Goal: Task Accomplishment & Management: Use online tool/utility

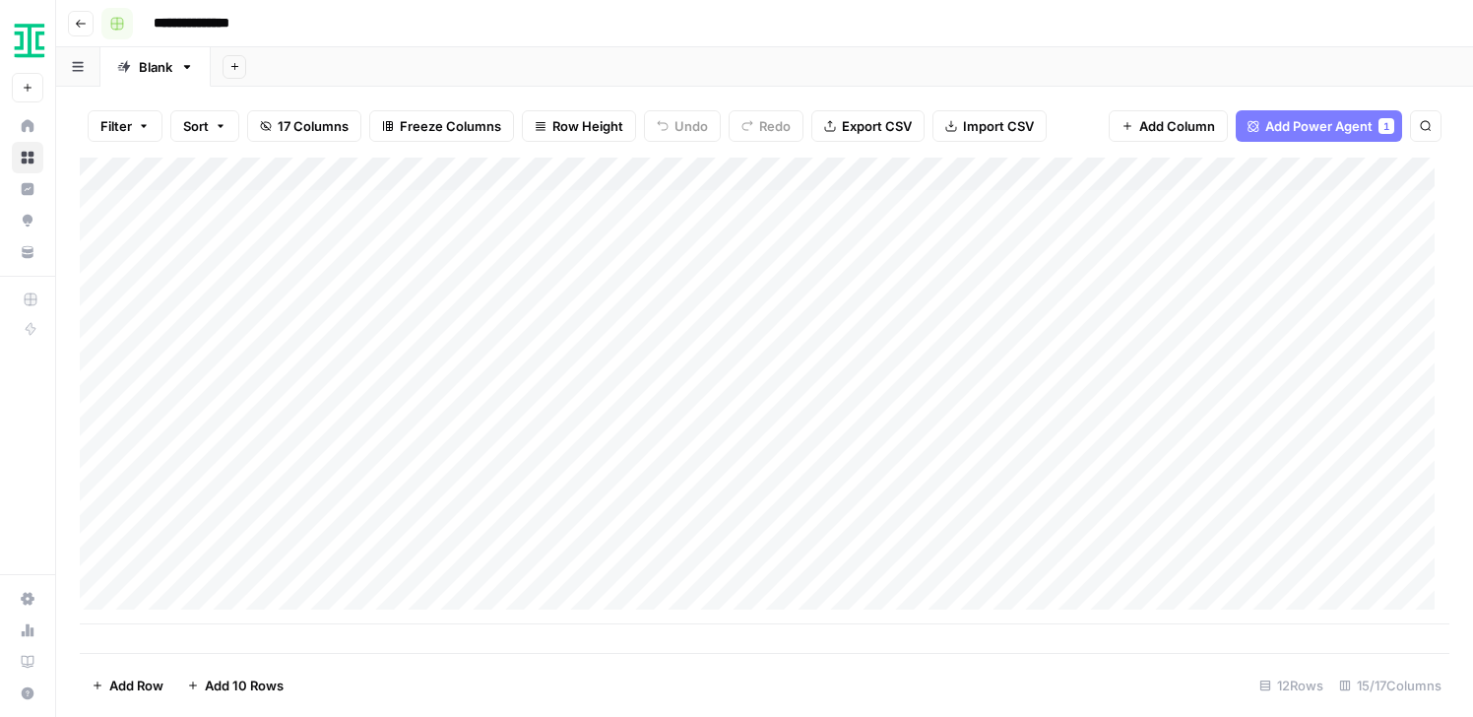
click at [27, 31] on img "Workspace: Ironclad" at bounding box center [29, 40] width 35 height 35
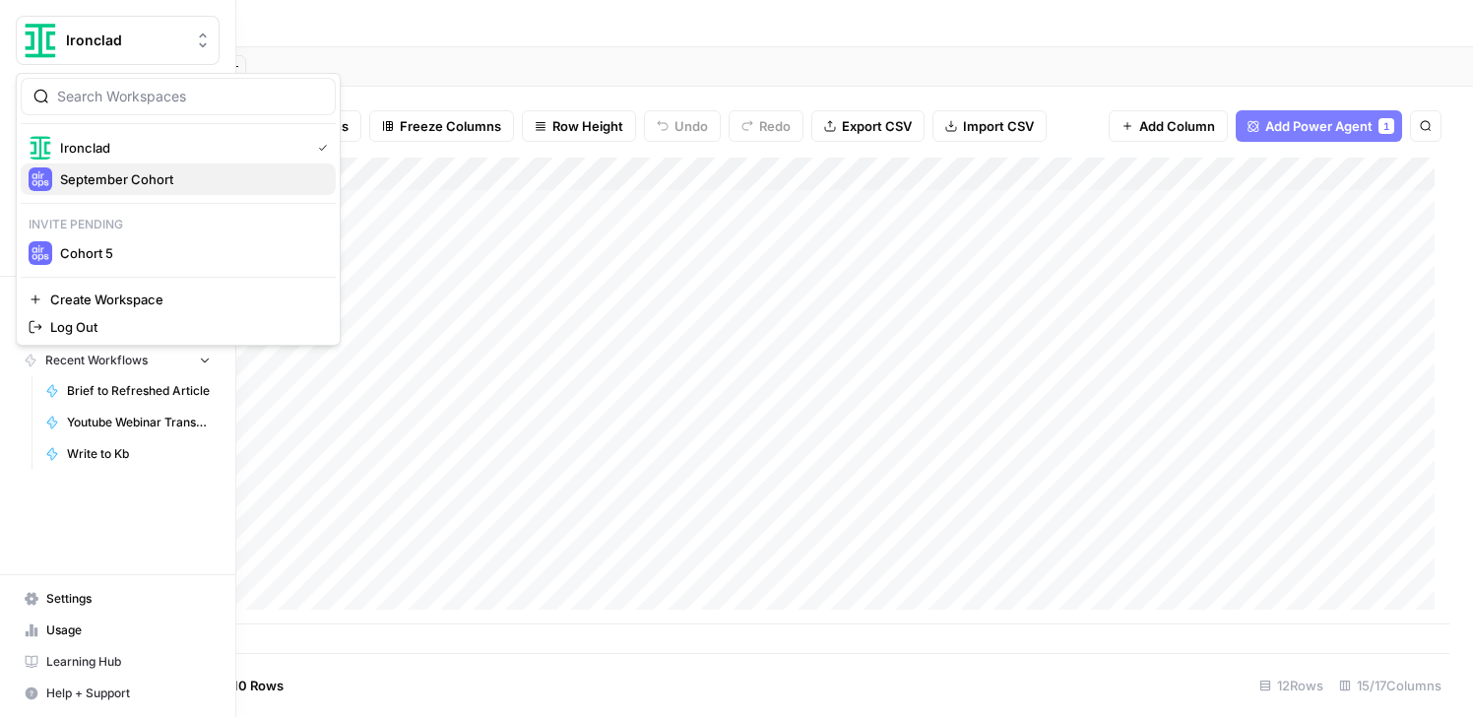
click at [112, 182] on span "September Cohort" at bounding box center [190, 179] width 260 height 20
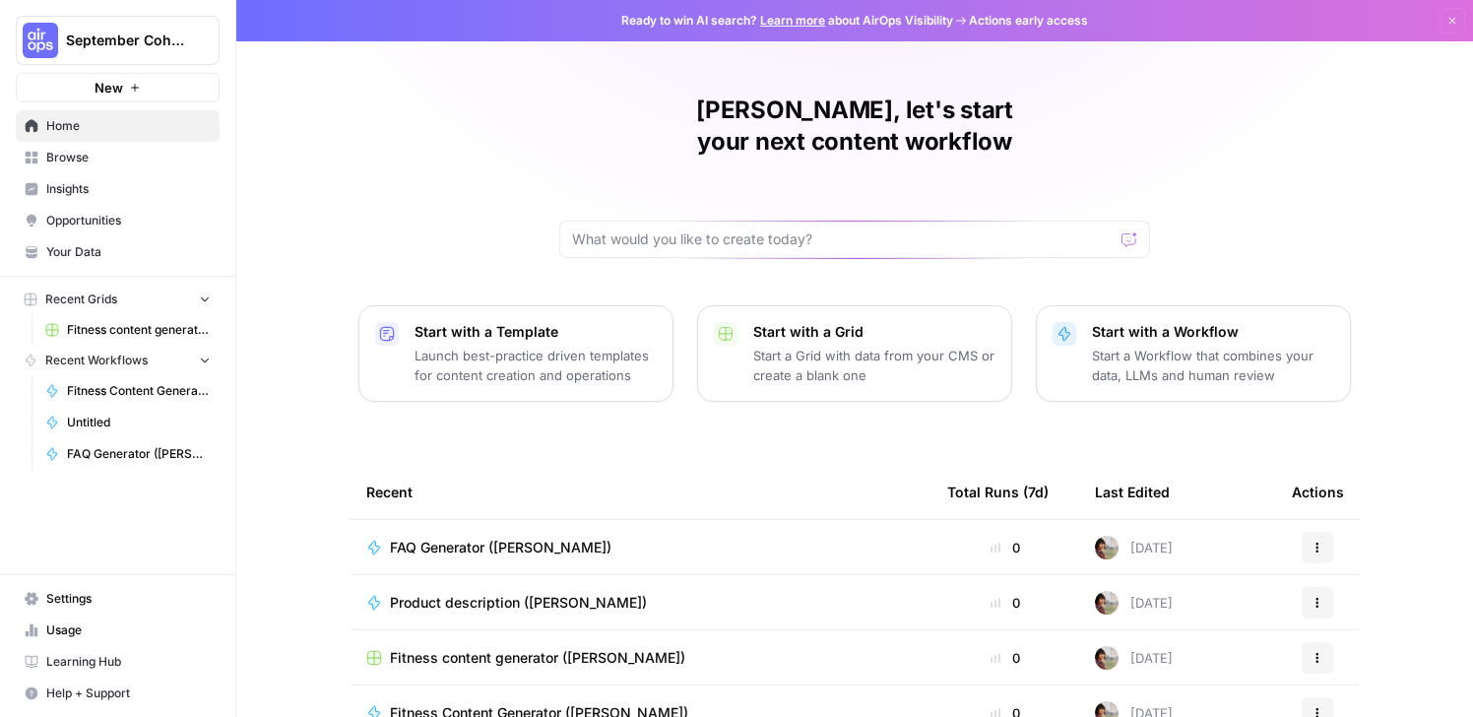
click at [68, 152] on span "Browse" at bounding box center [128, 158] width 164 height 18
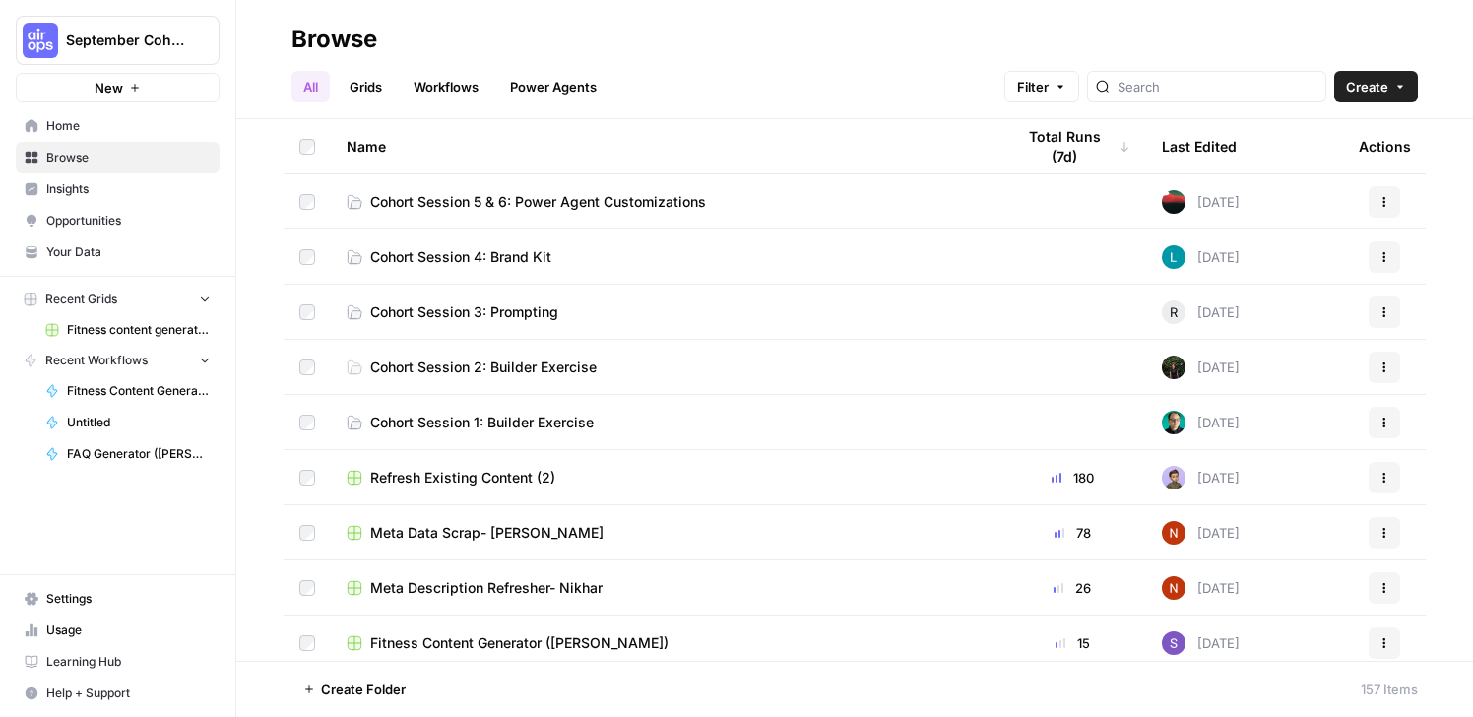
click at [365, 82] on link "Grids" at bounding box center [366, 86] width 56 height 31
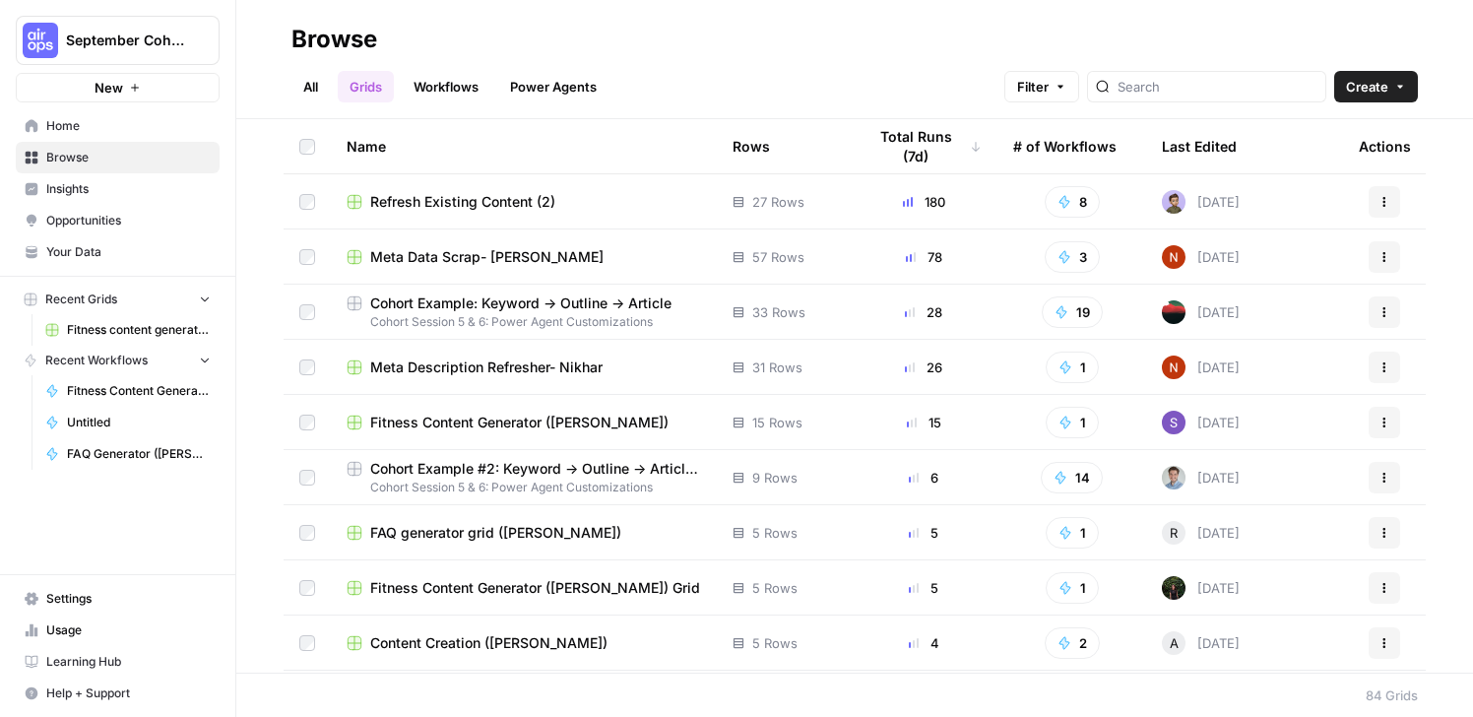
click at [471, 472] on span "Cohort Example #2: Keyword -> Outline -> Article (Hibaaq A)" at bounding box center [535, 469] width 331 height 20
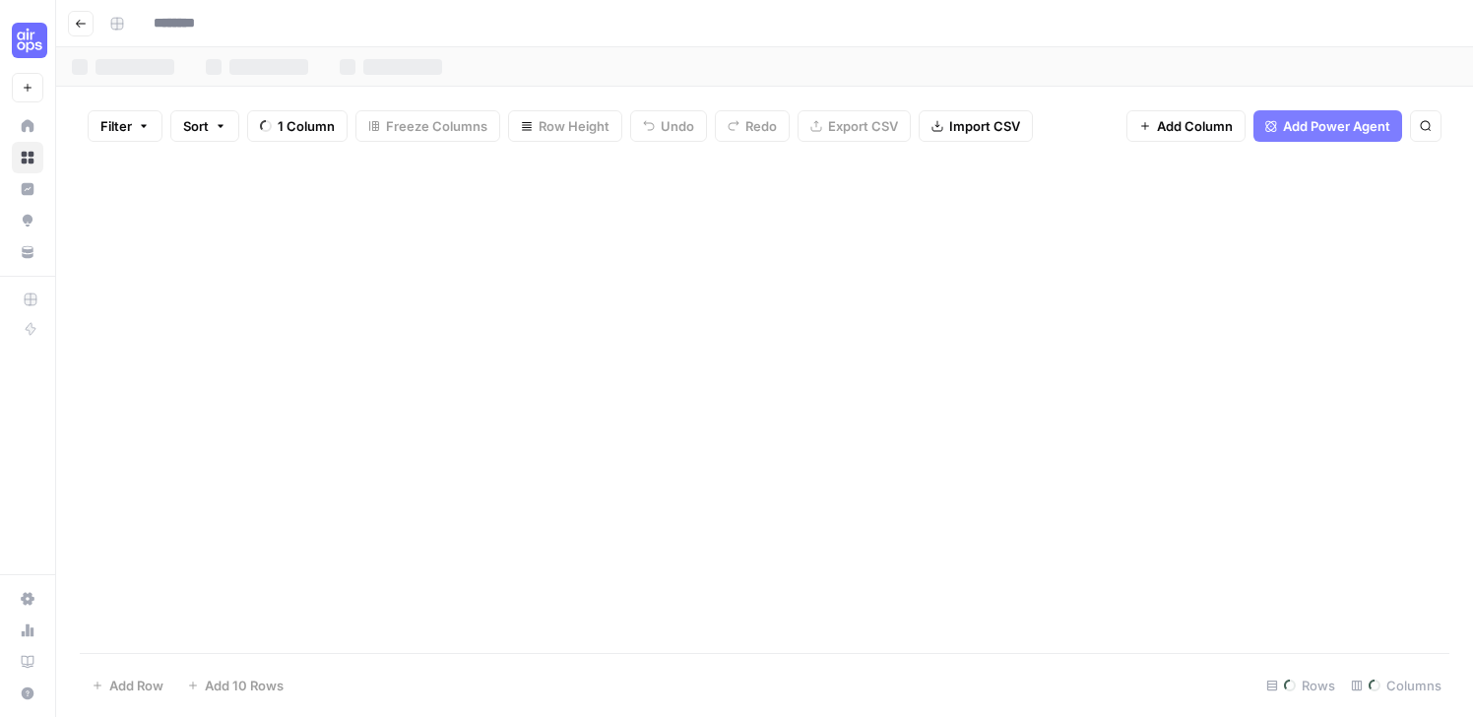
type input "**********"
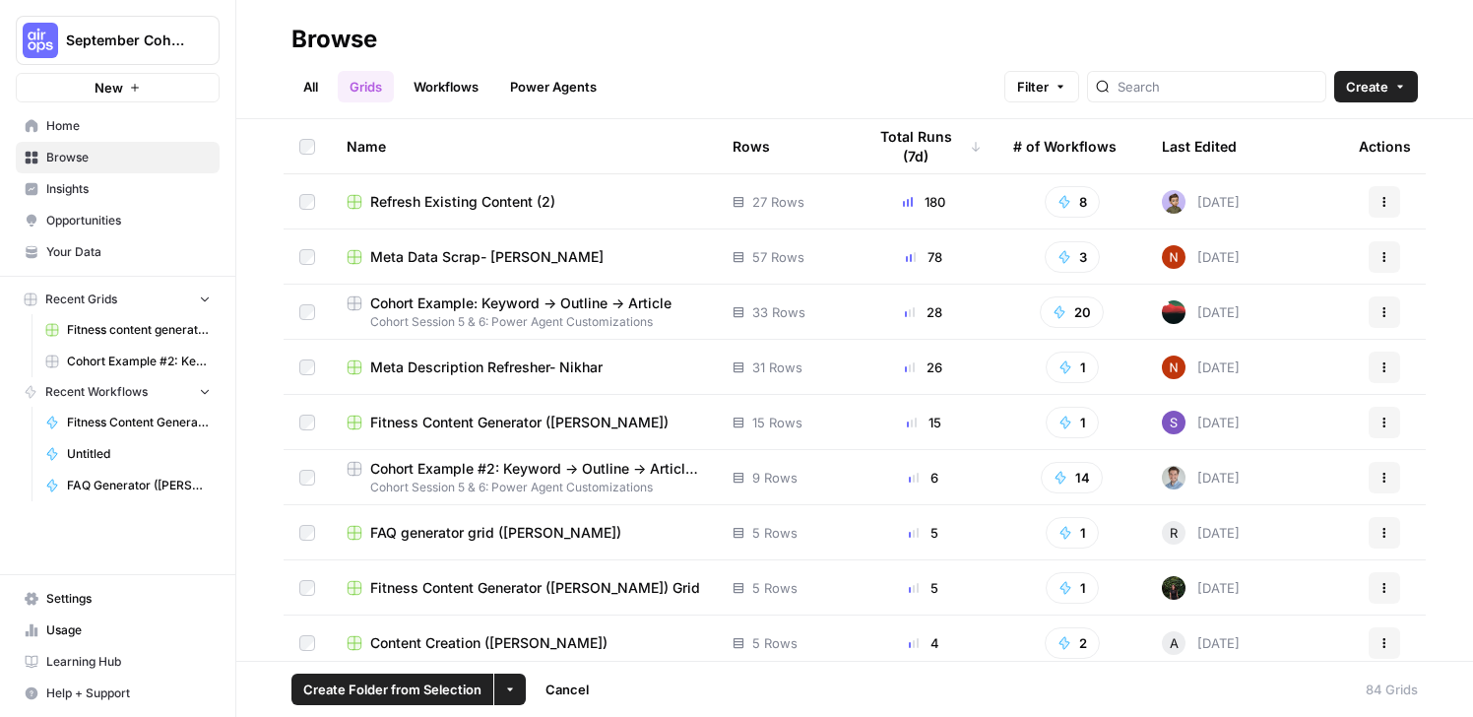
click at [507, 697] on button "More Options" at bounding box center [509, 688] width 31 height 31
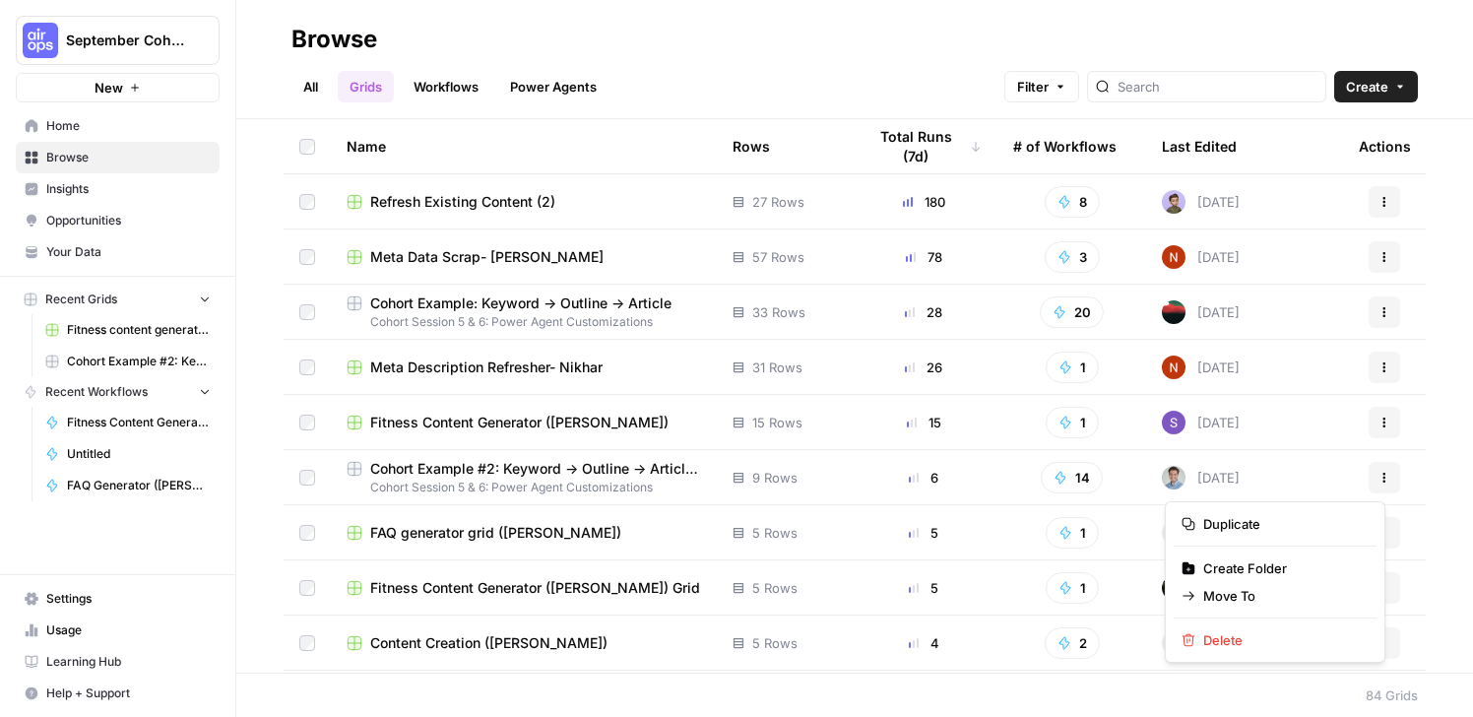
click at [1378, 472] on icon "button" at bounding box center [1384, 478] width 12 height 12
click at [1294, 522] on span "Duplicate" at bounding box center [1281, 524] width 157 height 20
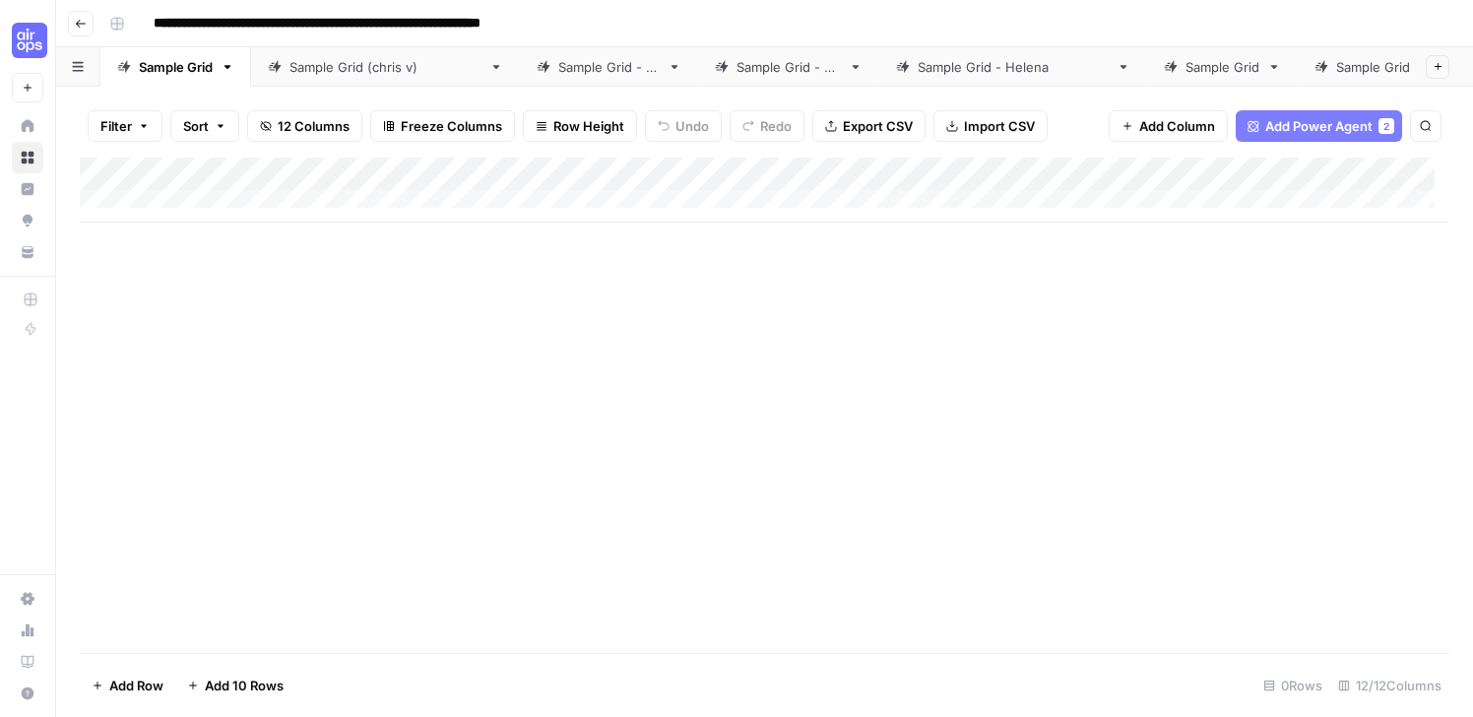
click at [515, 22] on input "**********" at bounding box center [378, 23] width 467 height 31
drag, startPoint x: 485, startPoint y: 25, endPoint x: 642, endPoint y: 28, distance: 156.5
click at [642, 28] on div "**********" at bounding box center [777, 23] width 1352 height 31
type input "**********"
click at [747, 269] on div "Add Column" at bounding box center [764, 404] width 1369 height 495
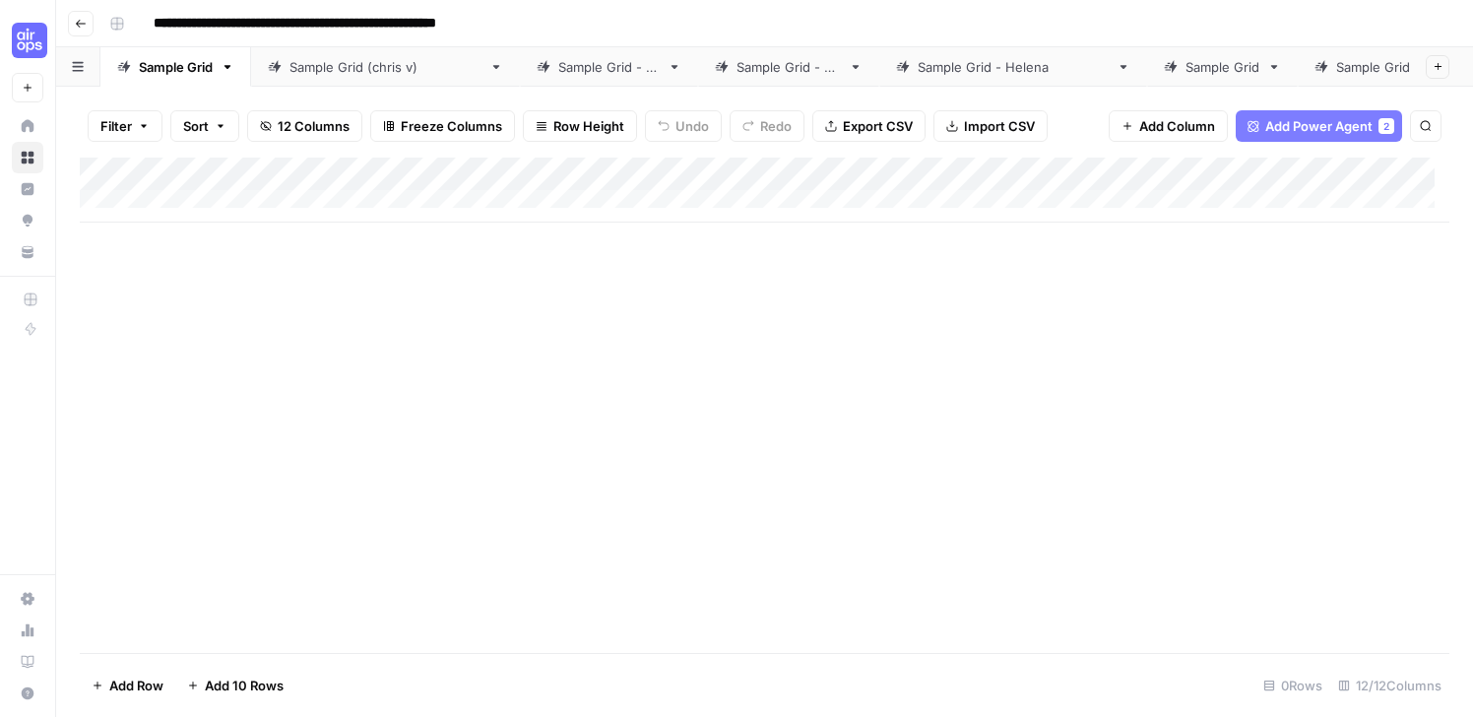
click at [351, 175] on div "Add Column" at bounding box center [764, 189] width 1369 height 65
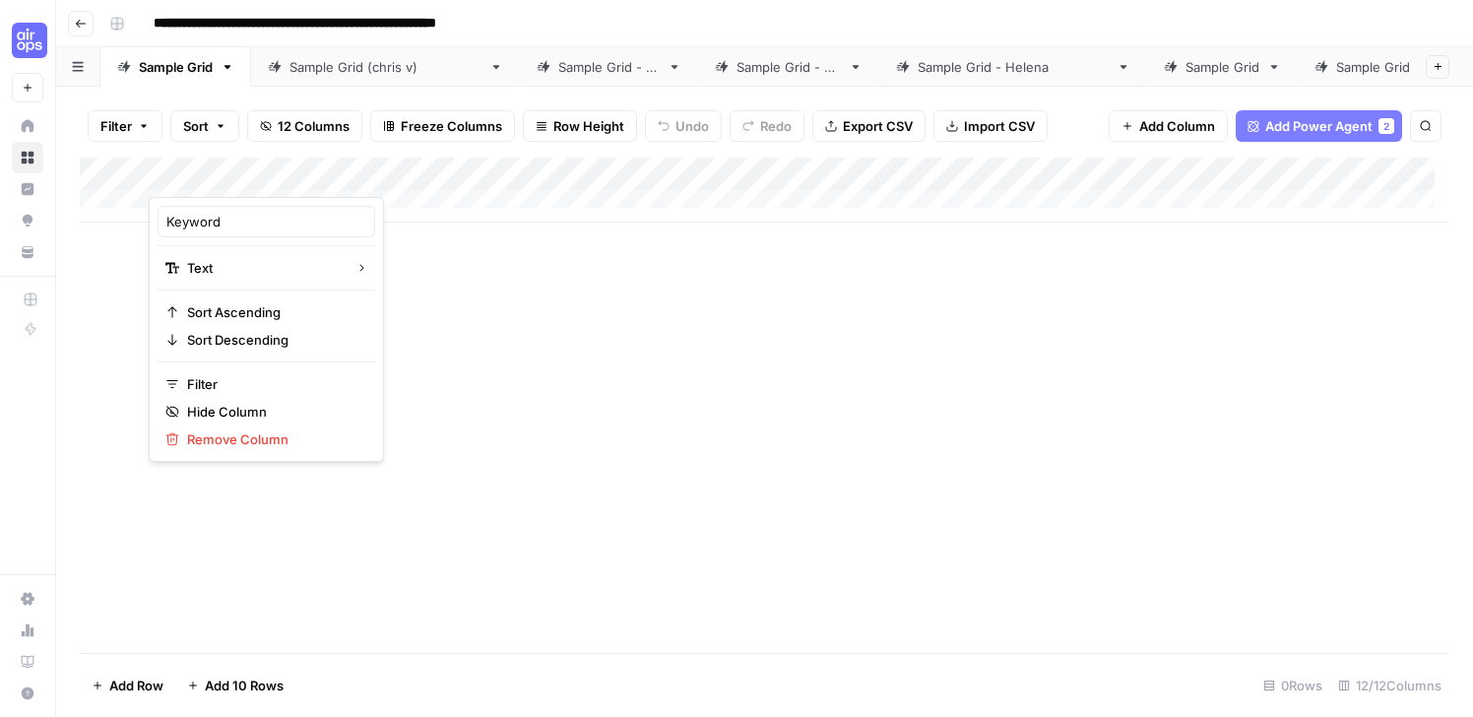
click at [351, 175] on div at bounding box center [291, 176] width 284 height 39
click at [350, 175] on div at bounding box center [291, 176] width 284 height 39
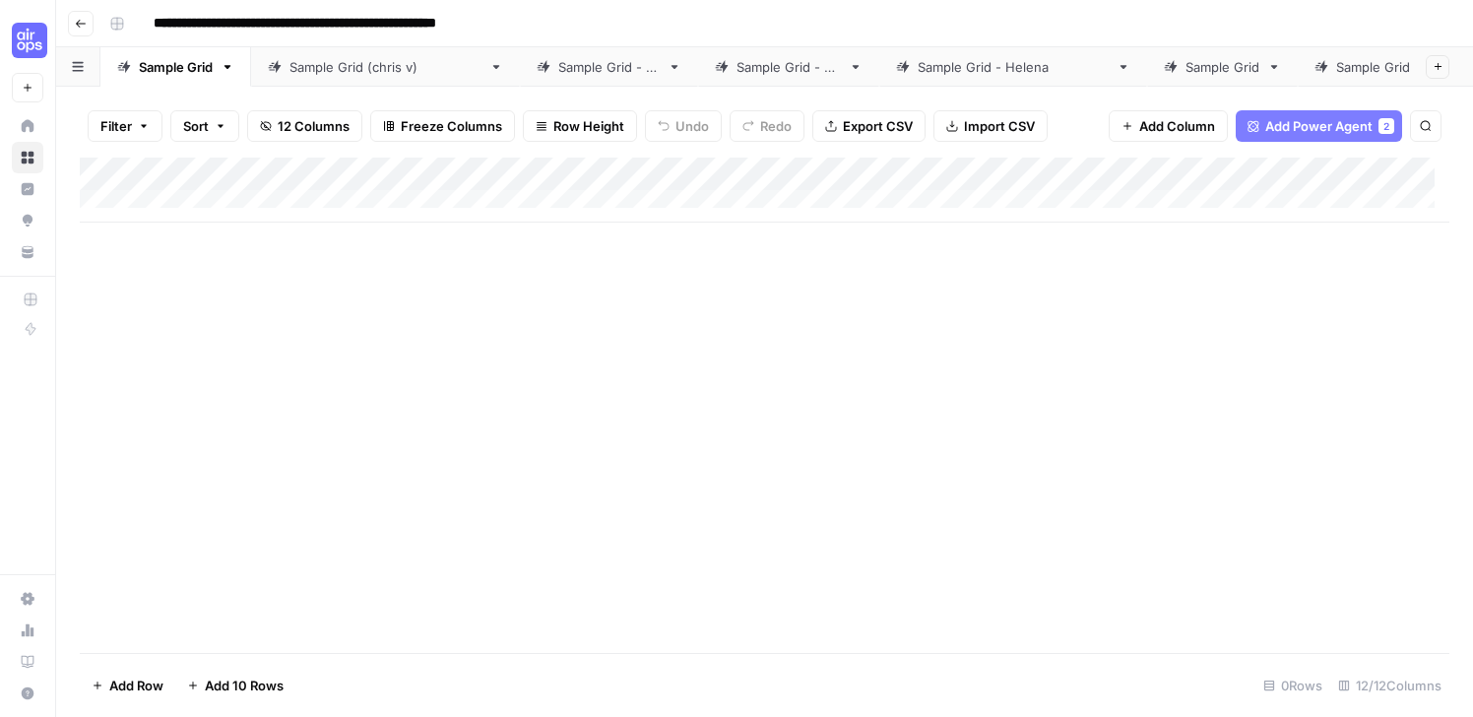
click at [578, 308] on div "Add Column" at bounding box center [764, 404] width 1369 height 495
click at [172, 205] on div "Add Column" at bounding box center [764, 189] width 1369 height 65
click at [298, 343] on div "Add Column" at bounding box center [764, 404] width 1369 height 495
click at [88, 190] on div "Add Column" at bounding box center [764, 206] width 1369 height 98
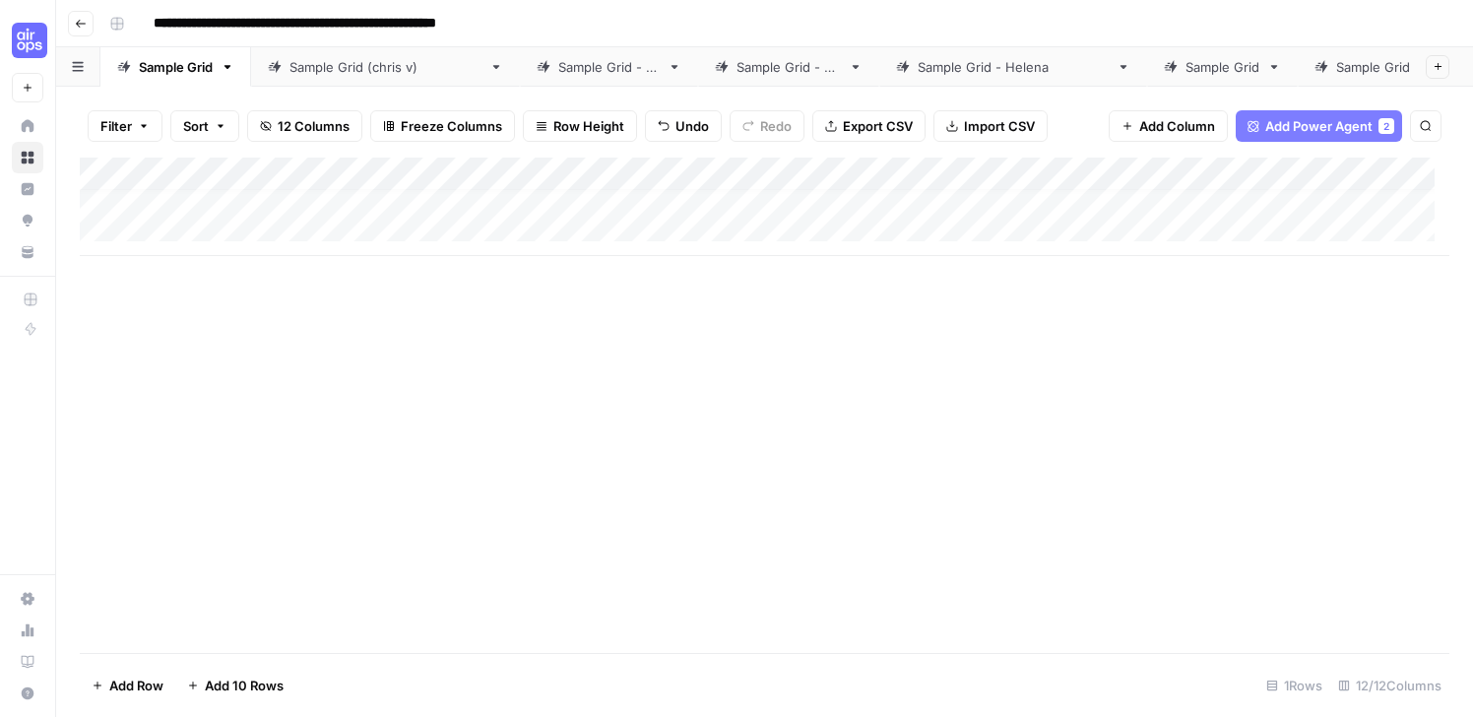
click at [157, 68] on div "Sample Grid" at bounding box center [176, 67] width 74 height 20
click at [227, 69] on icon "button" at bounding box center [227, 67] width 14 height 14
click at [334, 76] on link "Sample Grid (chris v)" at bounding box center [385, 66] width 269 height 39
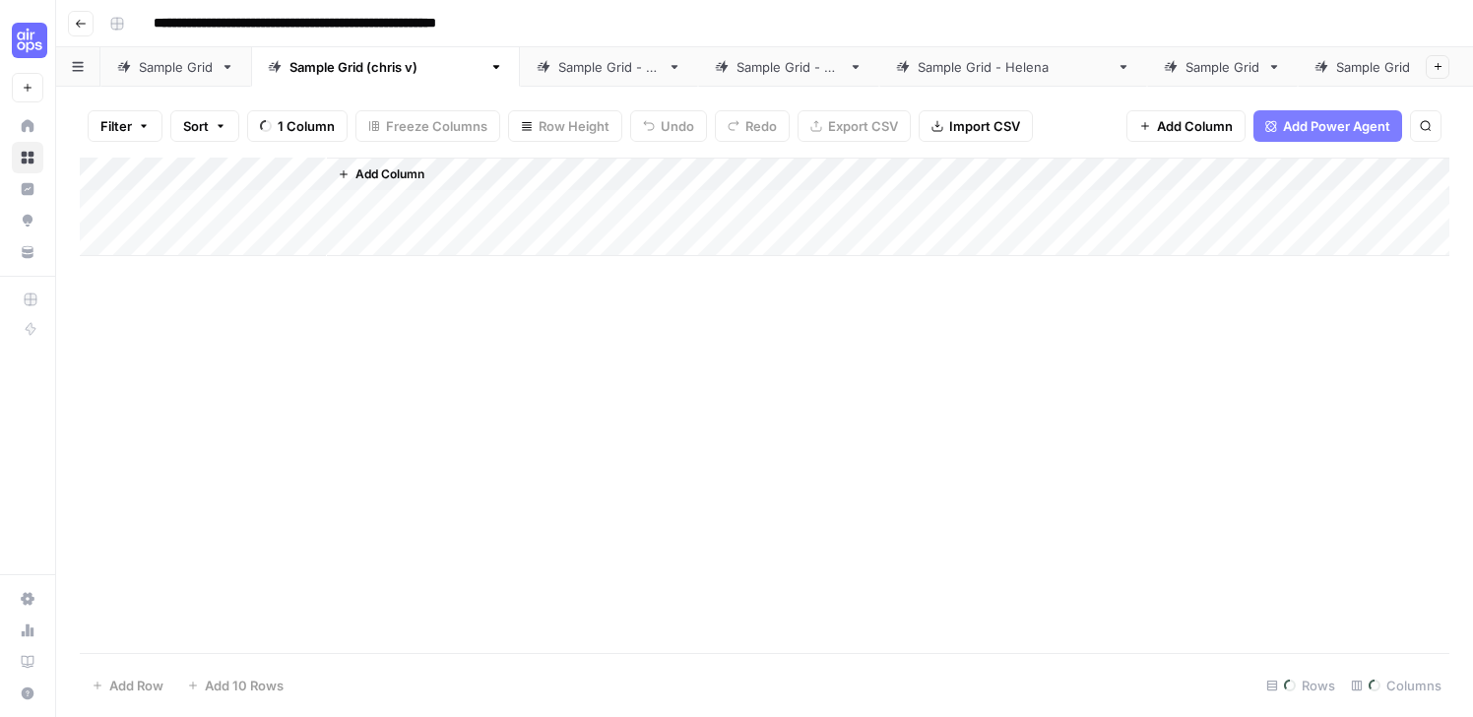
click at [542, 80] on link "Sample Grid - LK" at bounding box center [609, 66] width 178 height 39
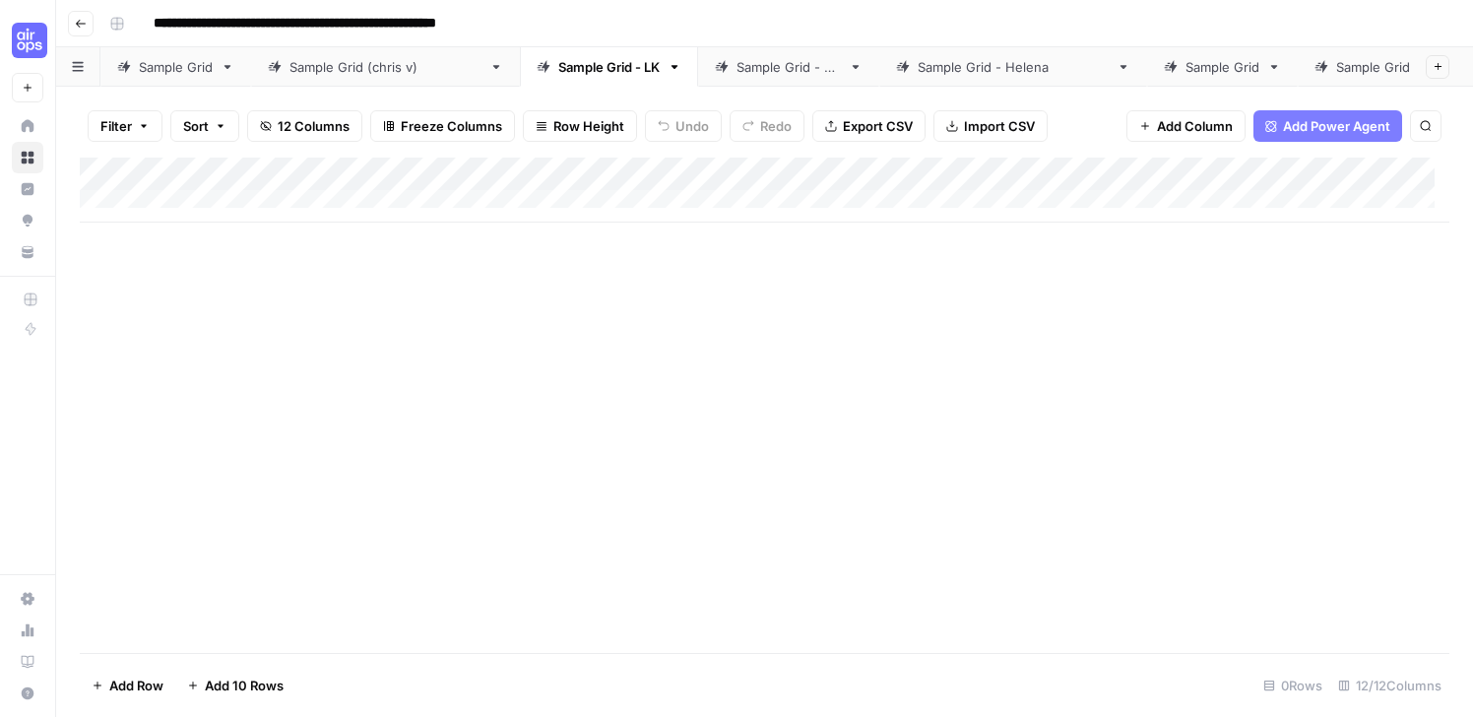
click at [160, 73] on div "Sample Grid" at bounding box center [176, 67] width 74 height 20
click at [297, 69] on div "Sample Grid (chris v)" at bounding box center [385, 67] width 192 height 20
click at [185, 78] on link "Sample Grid" at bounding box center [175, 66] width 151 height 39
click at [571, 199] on div "Add Column" at bounding box center [764, 206] width 1369 height 98
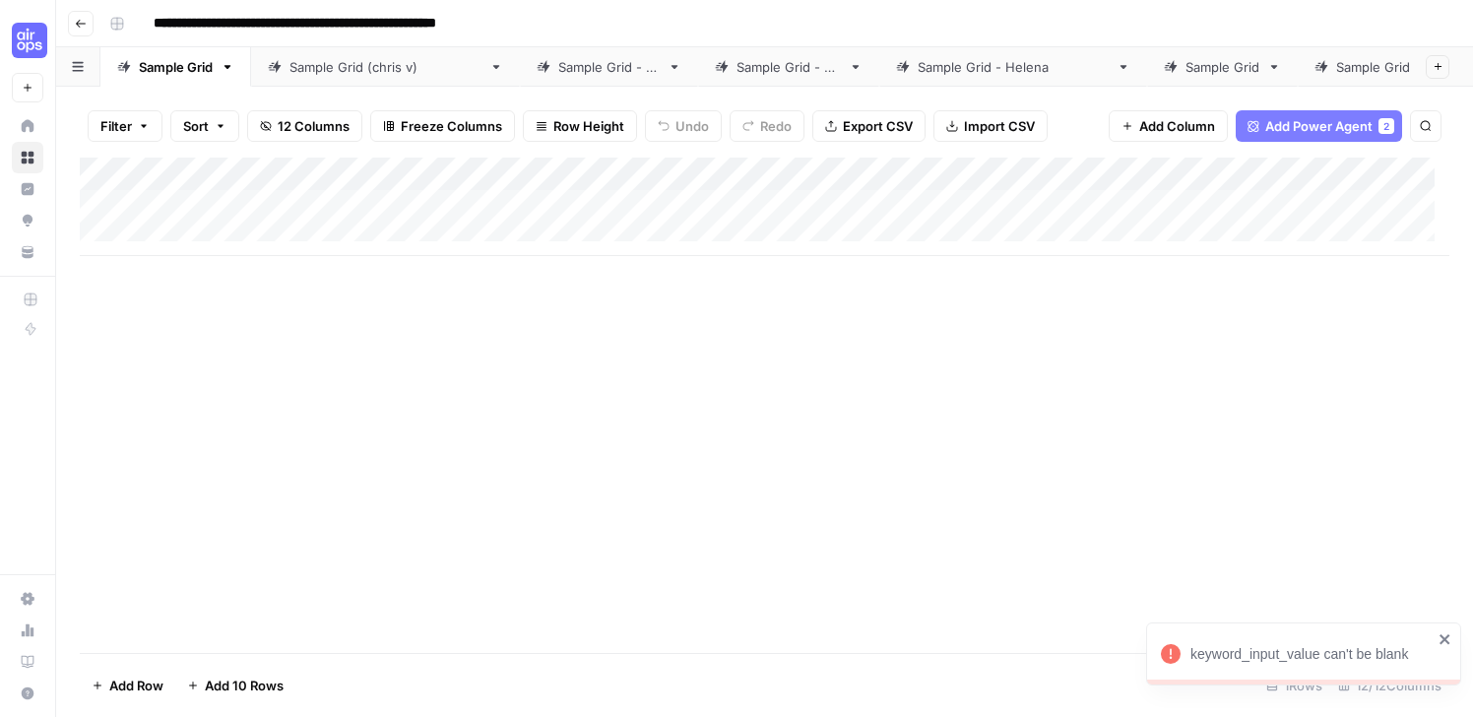
click at [1441, 639] on icon "close" at bounding box center [1445, 639] width 14 height 16
click at [220, 201] on div "Add Column" at bounding box center [764, 206] width 1369 height 98
click at [217, 205] on div "Add Column" at bounding box center [764, 206] width 1369 height 98
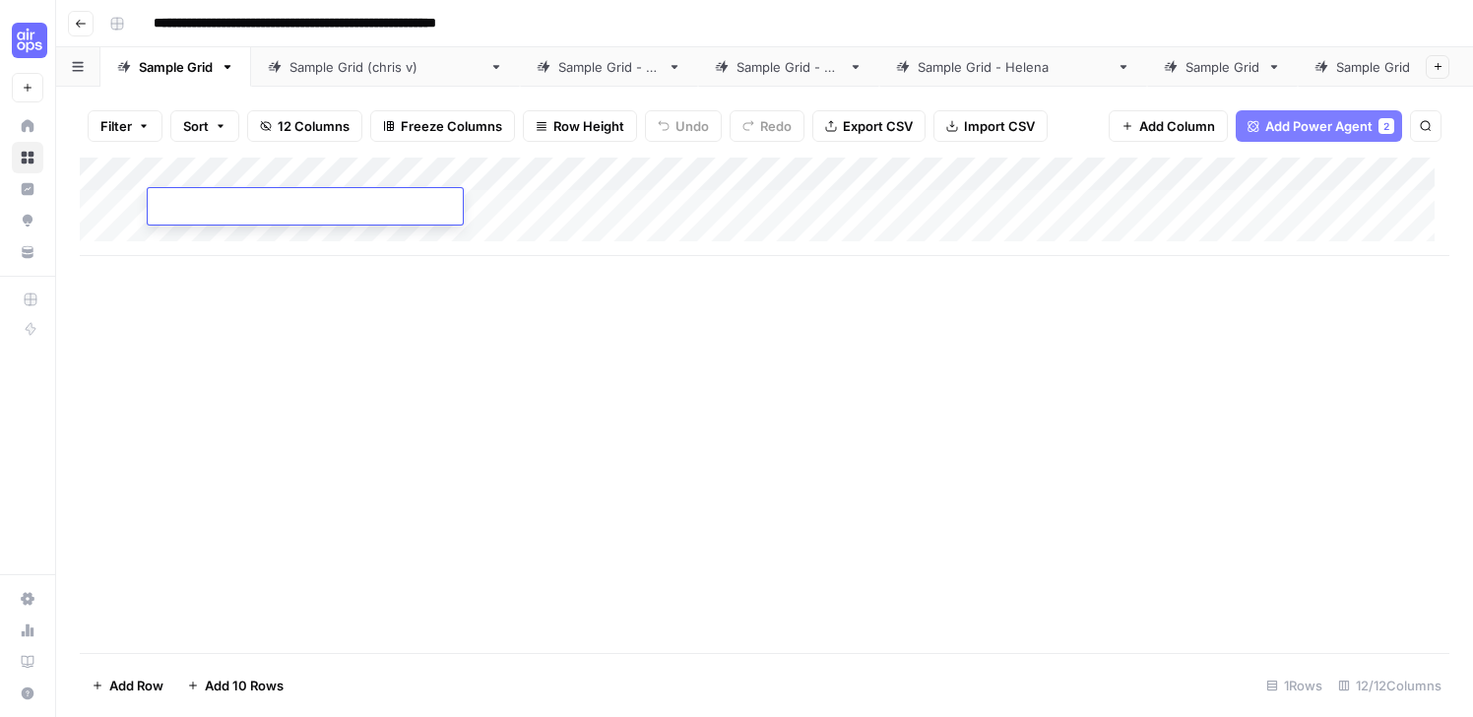
click at [527, 167] on div "Add Column" at bounding box center [764, 206] width 1369 height 98
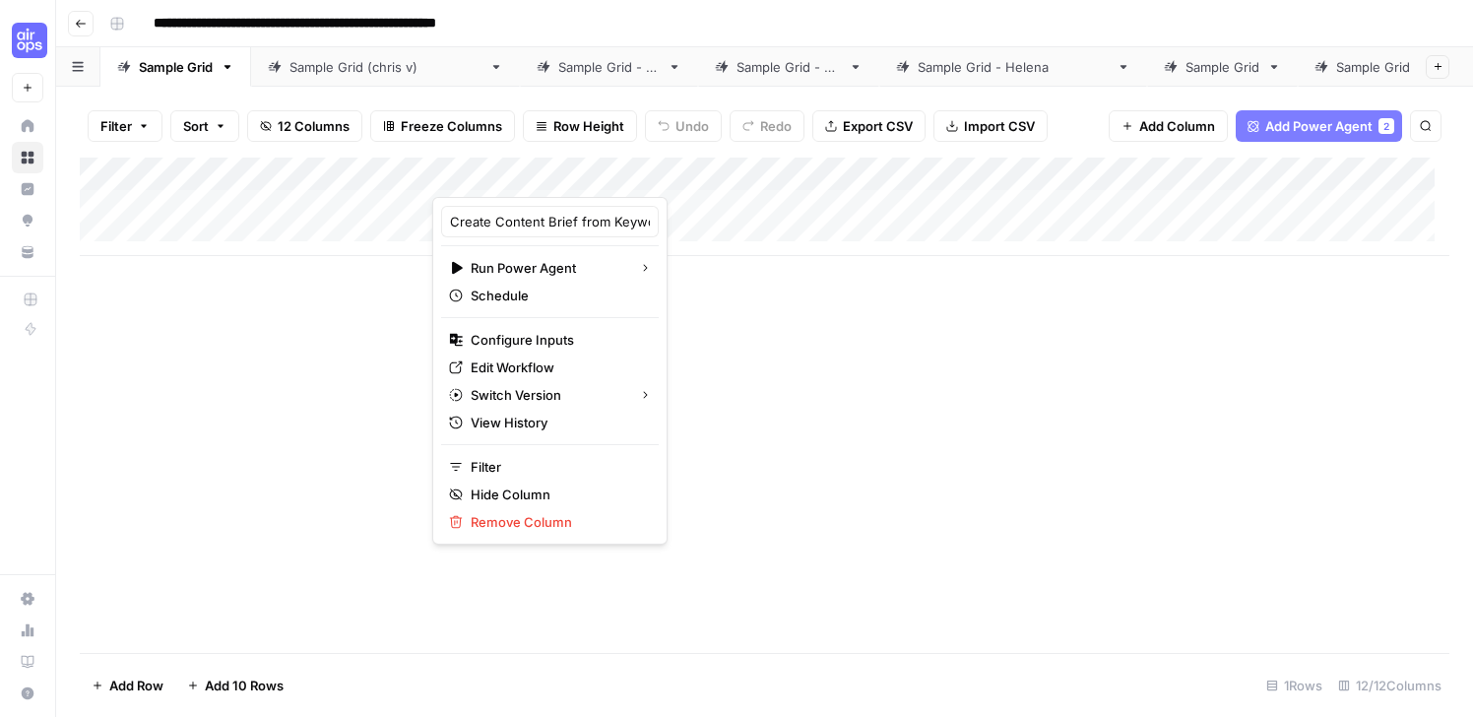
click at [310, 164] on div "Add Column" at bounding box center [764, 206] width 1369 height 98
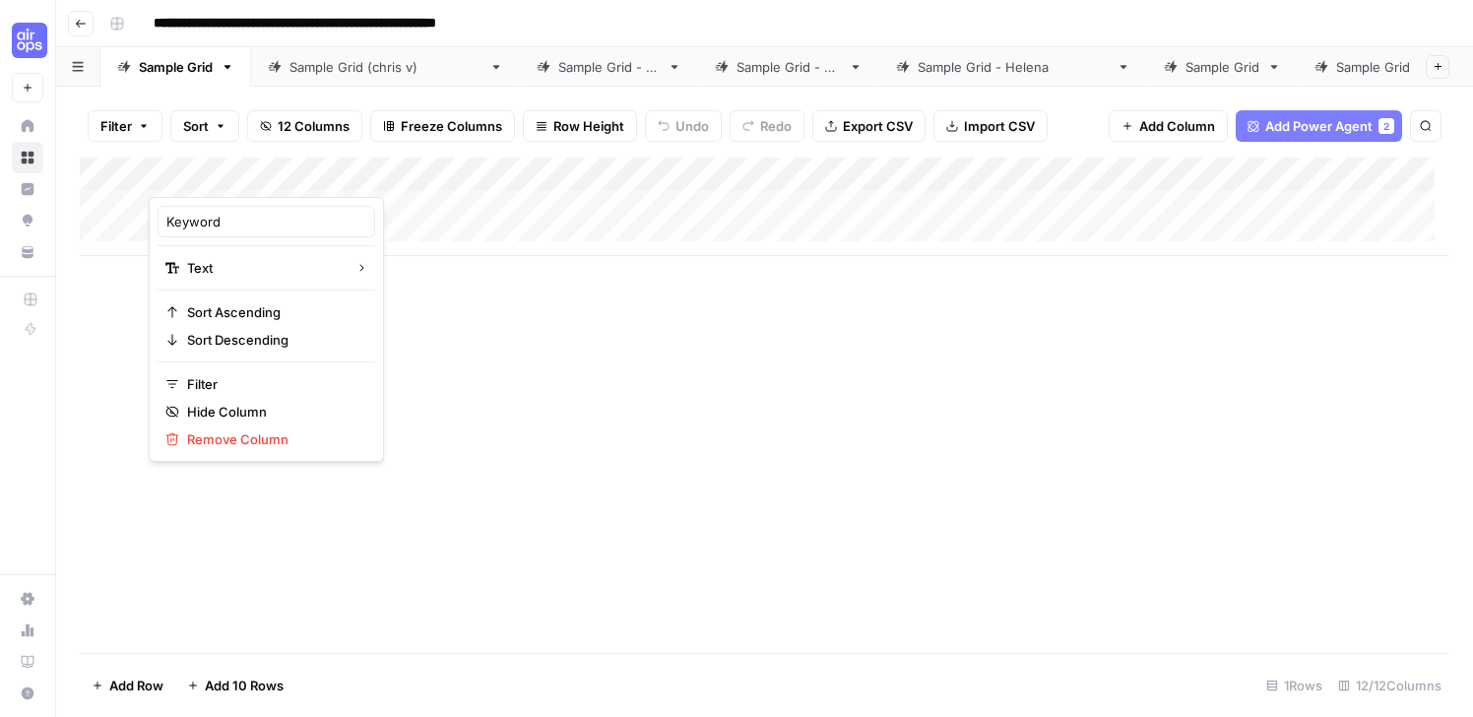
click at [310, 164] on div at bounding box center [291, 176] width 284 height 39
click at [437, 552] on div "Add Column" at bounding box center [764, 404] width 1369 height 495
click at [531, 169] on div "Add Column" at bounding box center [764, 206] width 1369 height 98
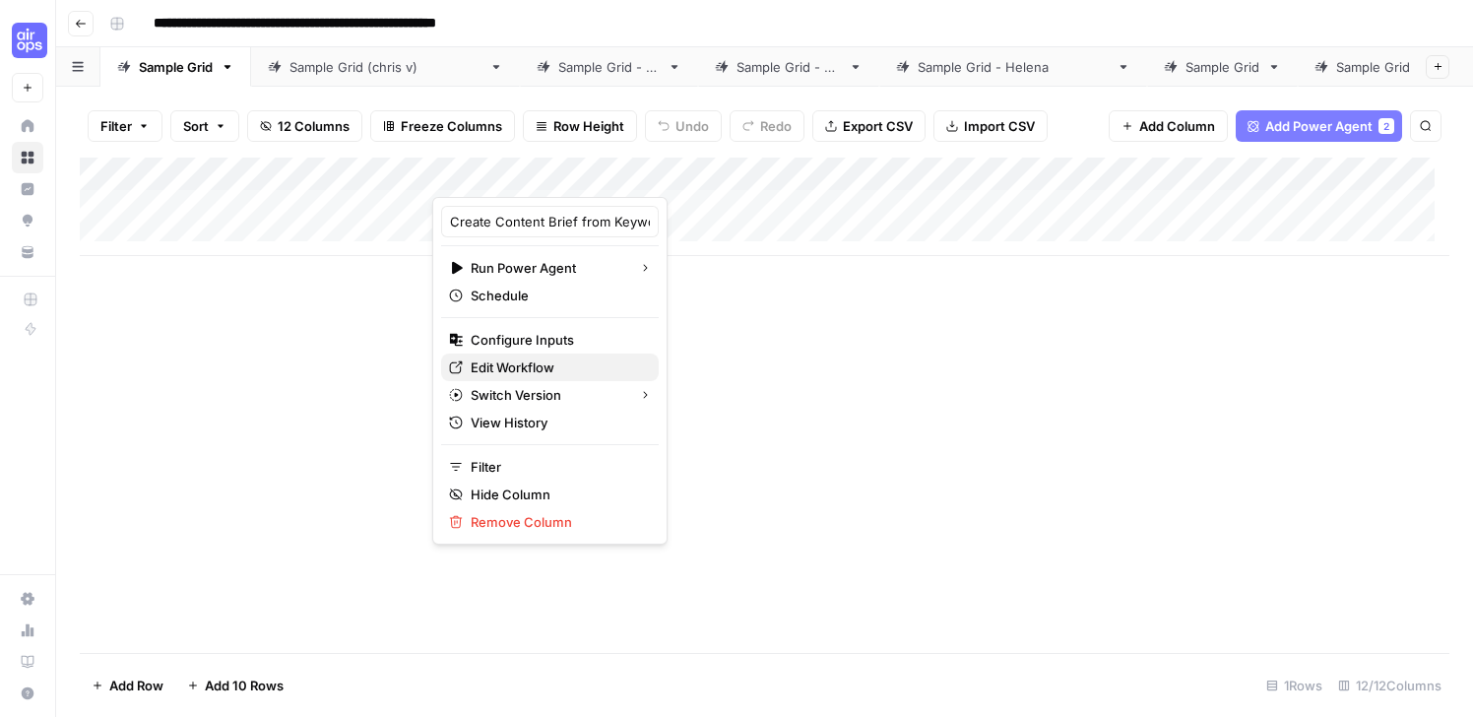
click at [520, 359] on span "Edit Workflow" at bounding box center [557, 367] width 172 height 20
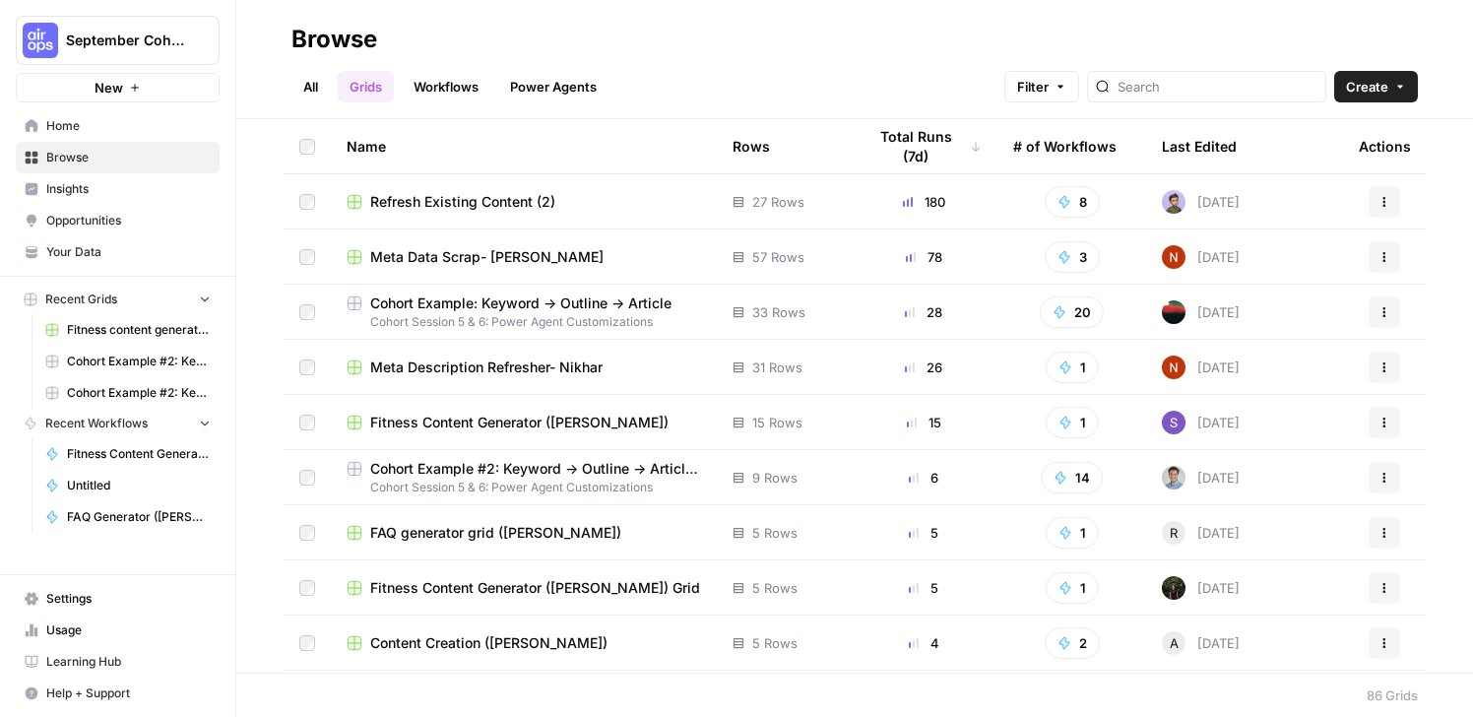
click at [488, 468] on span "Cohort Example #2: Keyword -> Outline -> Article (Hibaaq A)" at bounding box center [535, 469] width 331 height 20
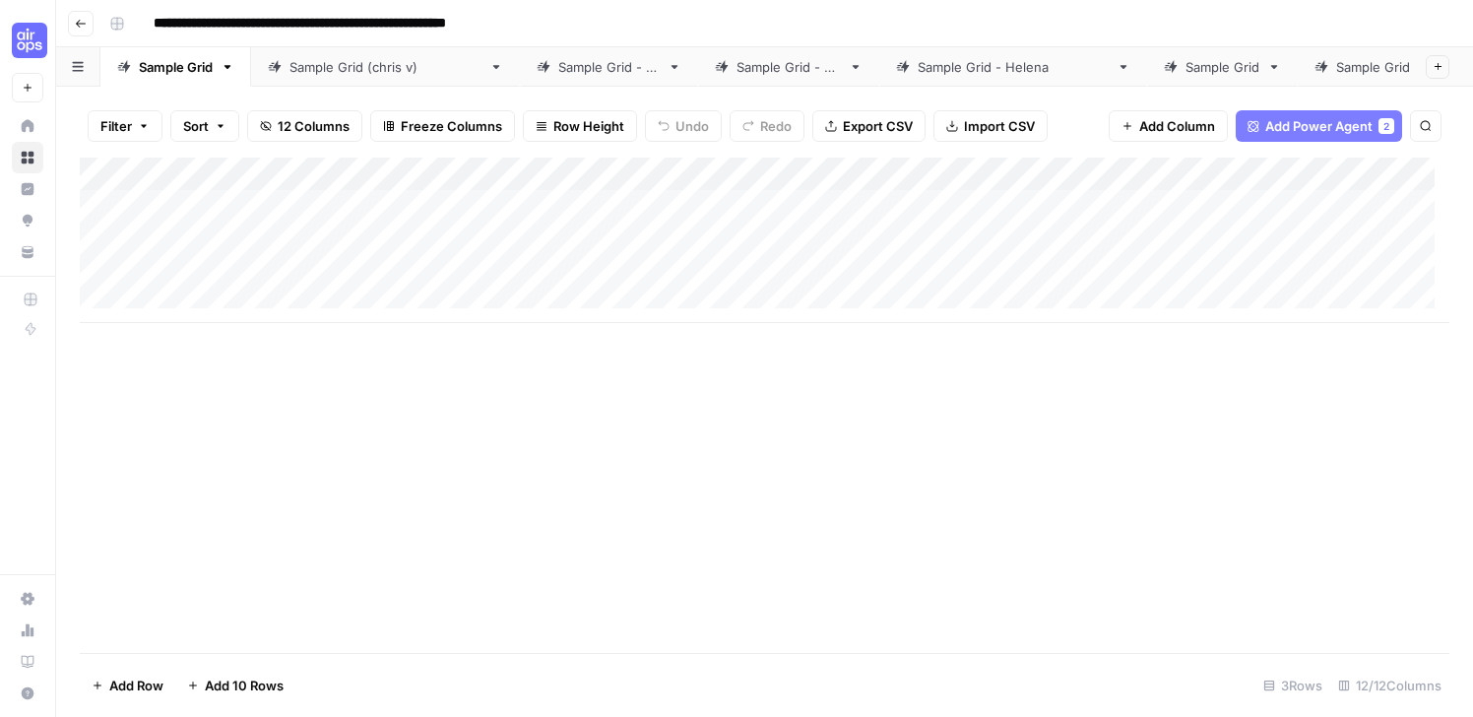
click at [74, 30] on button "Go back" at bounding box center [81, 24] width 26 height 26
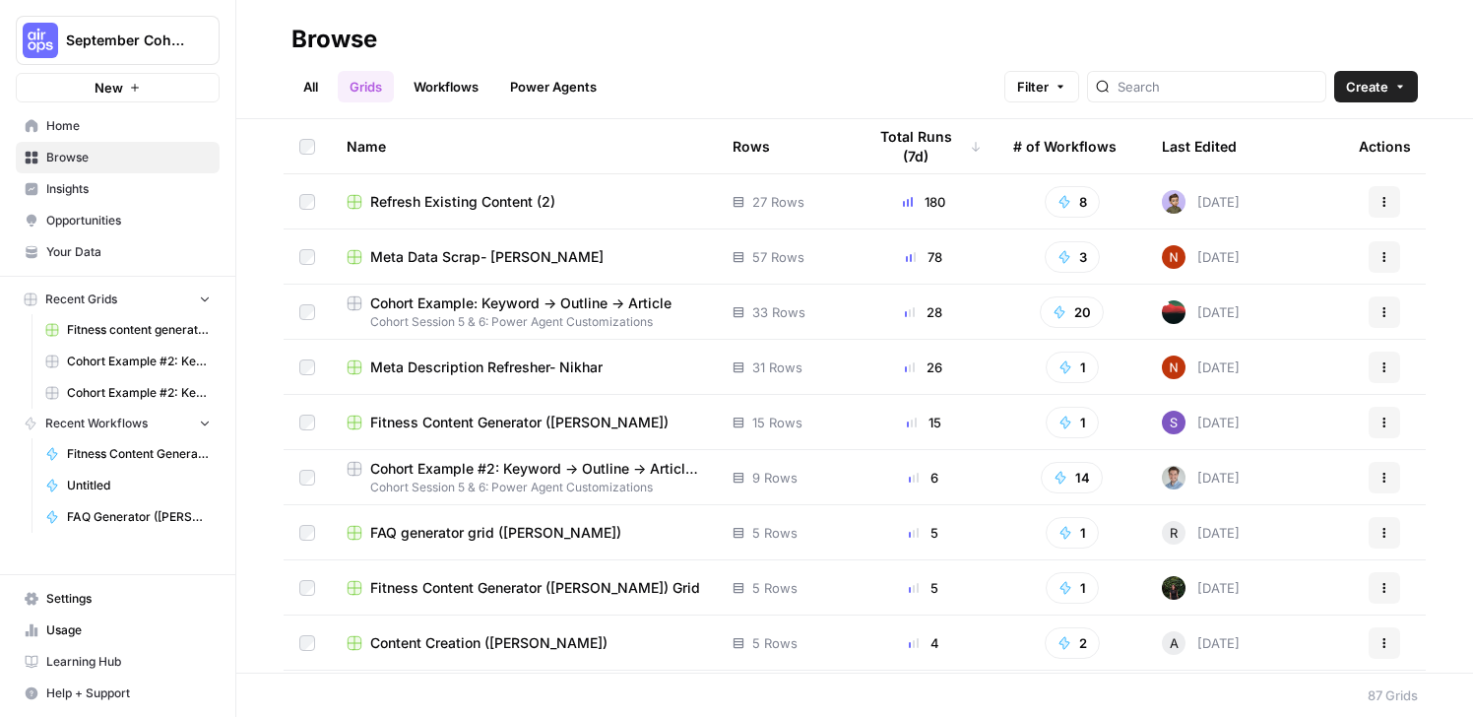
click at [314, 85] on link "All" at bounding box center [310, 86] width 38 height 31
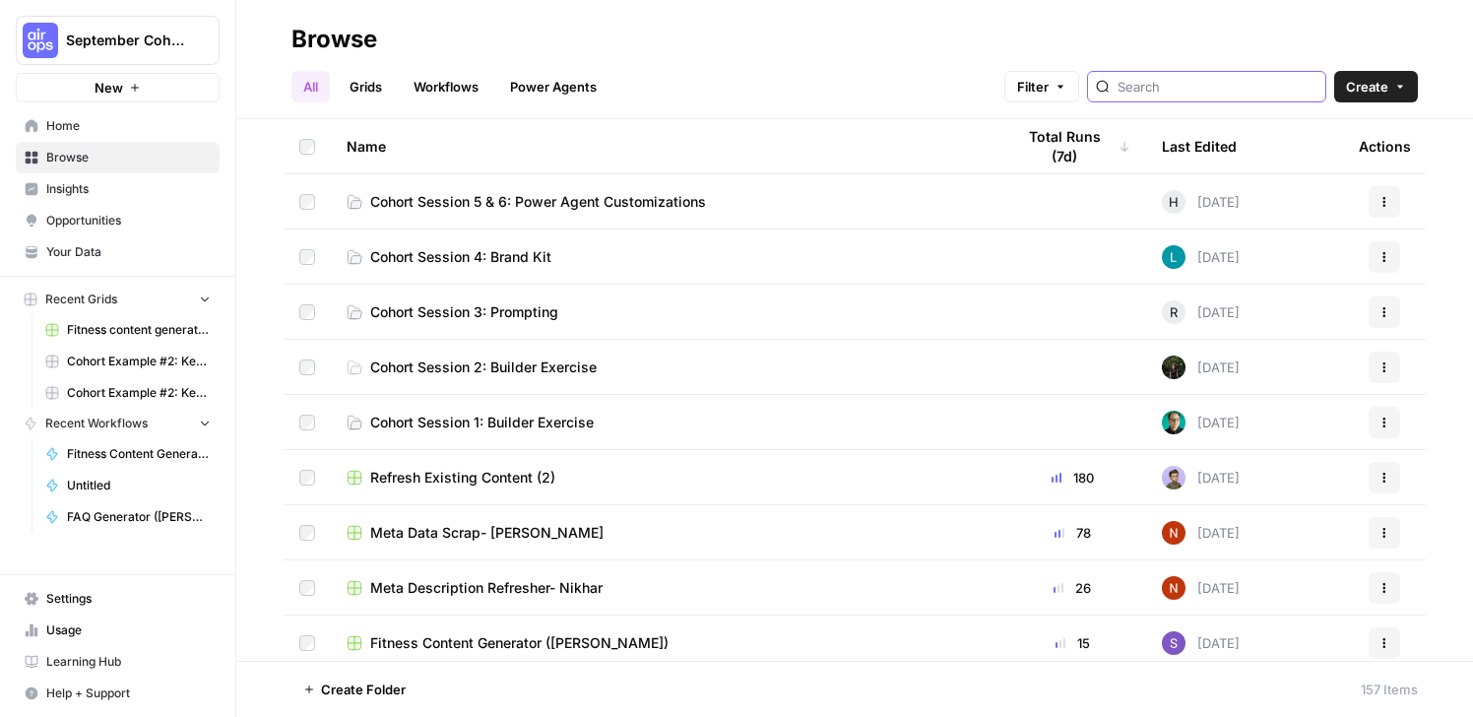
click at [1229, 85] on input "search" at bounding box center [1217, 87] width 200 height 20
type input "swapna"
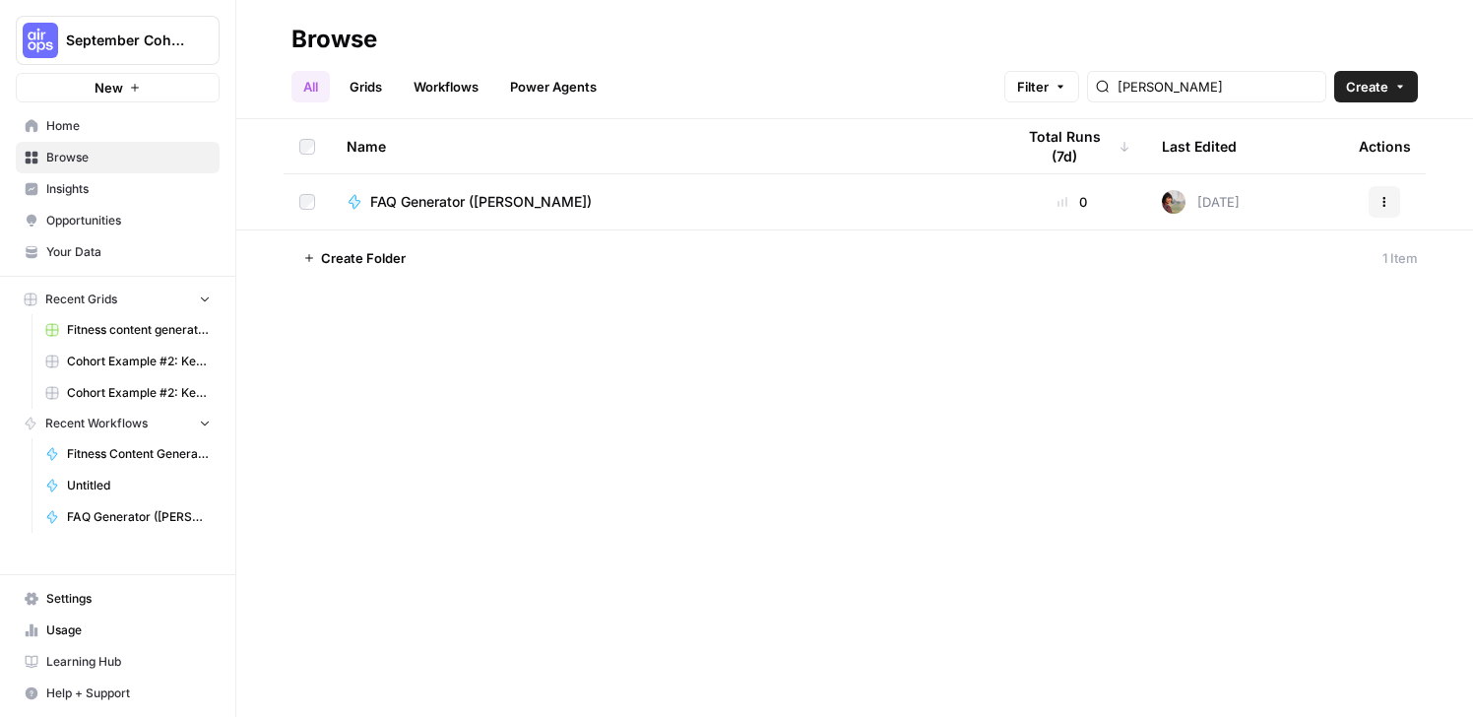
click at [240, 38] on icon "button" at bounding box center [239, 39] width 14 height 14
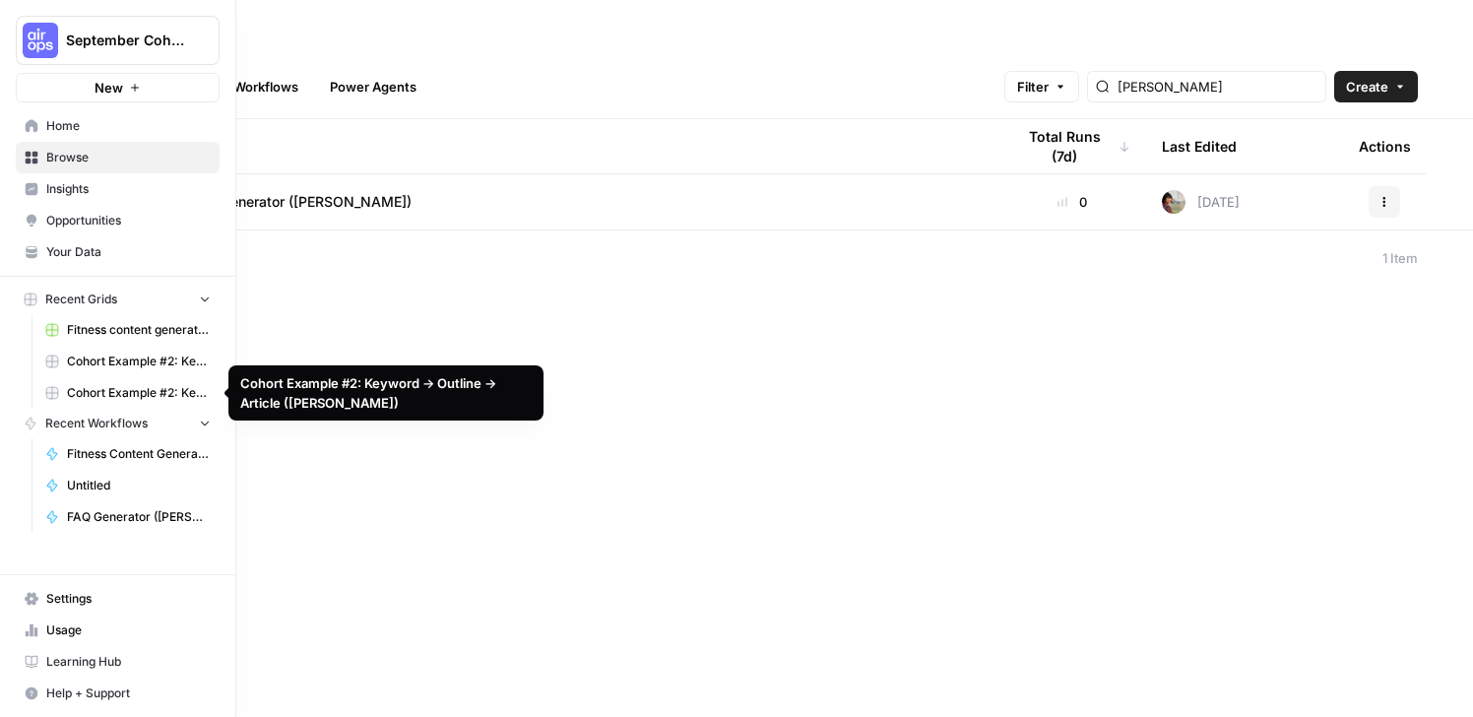
click at [151, 389] on span "Cohort Example #2: Keyword -> Outline -> Article (Swapna)" at bounding box center [139, 393] width 144 height 18
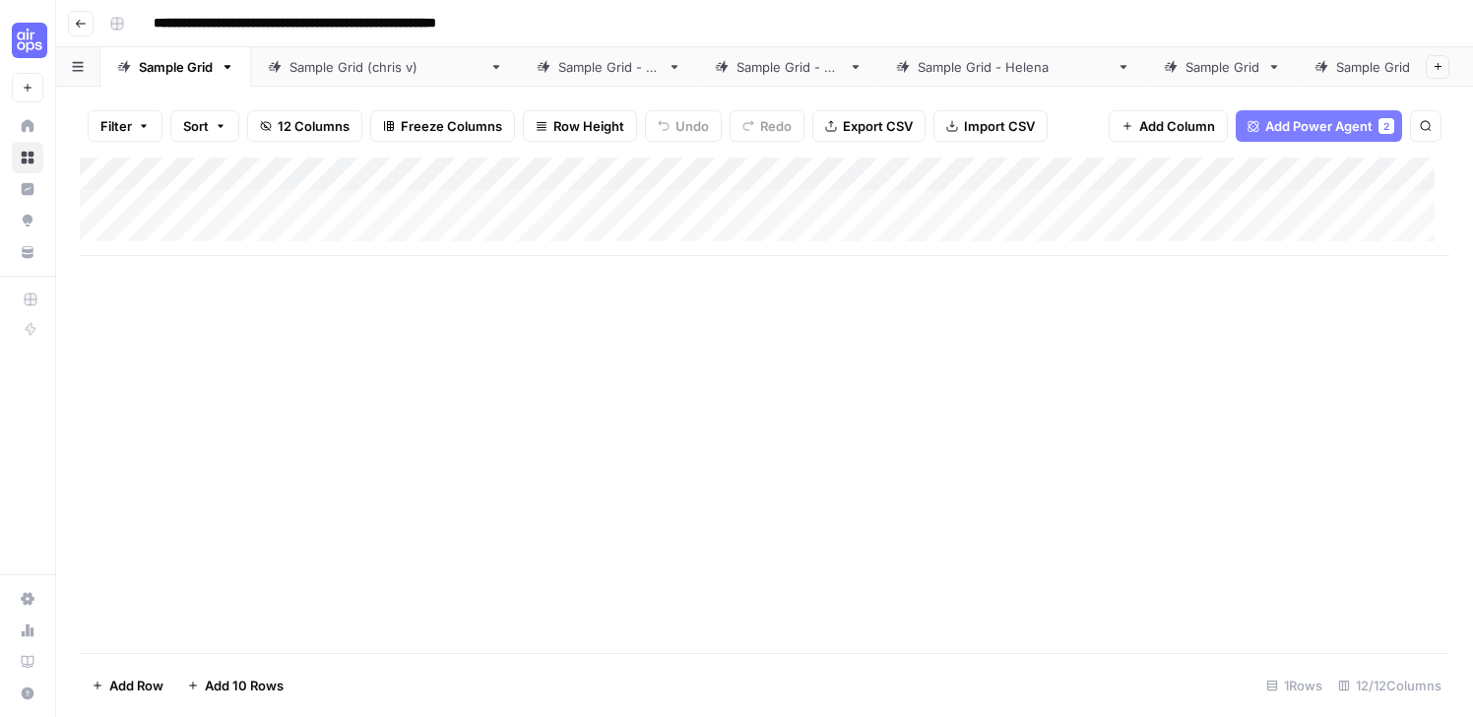
click at [86, 23] on span "Go back" at bounding box center [86, 23] width 1 height 1
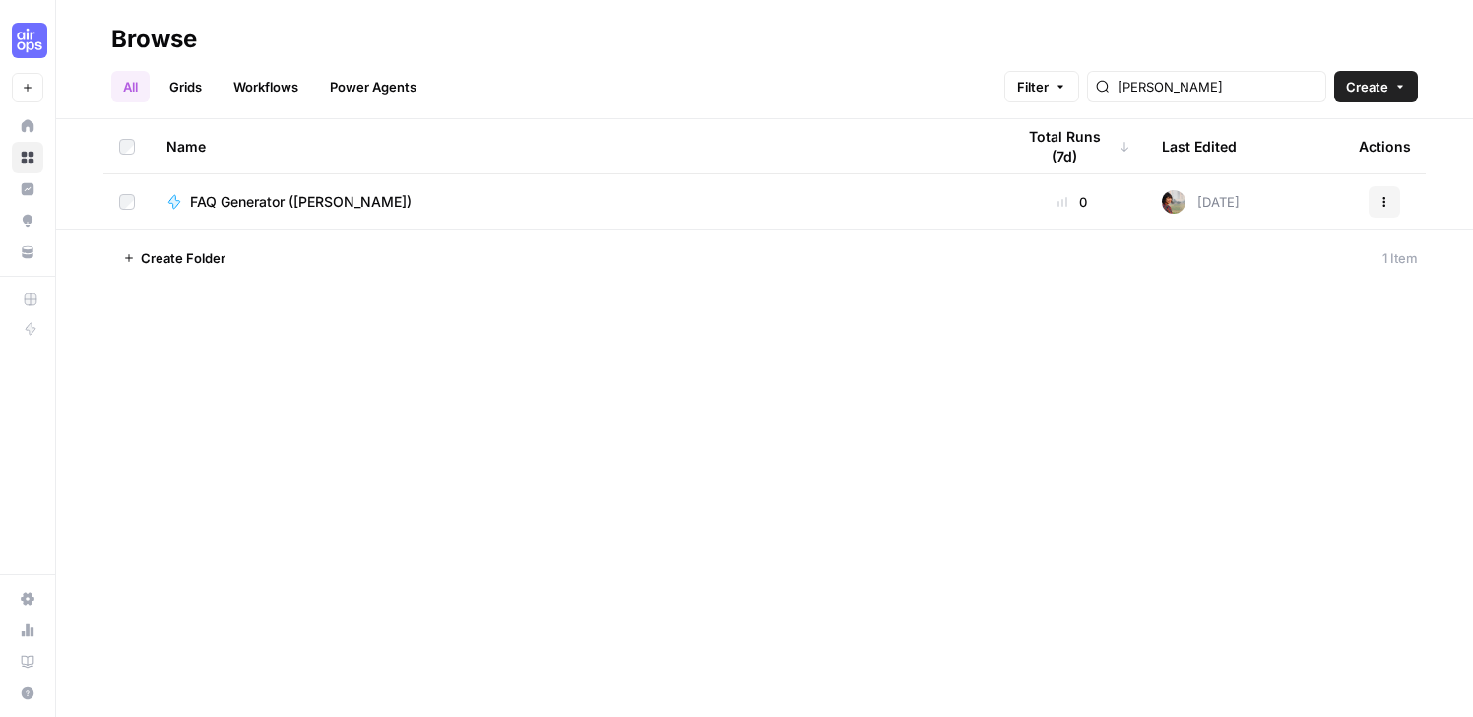
click at [280, 81] on link "Workflows" at bounding box center [265, 86] width 89 height 31
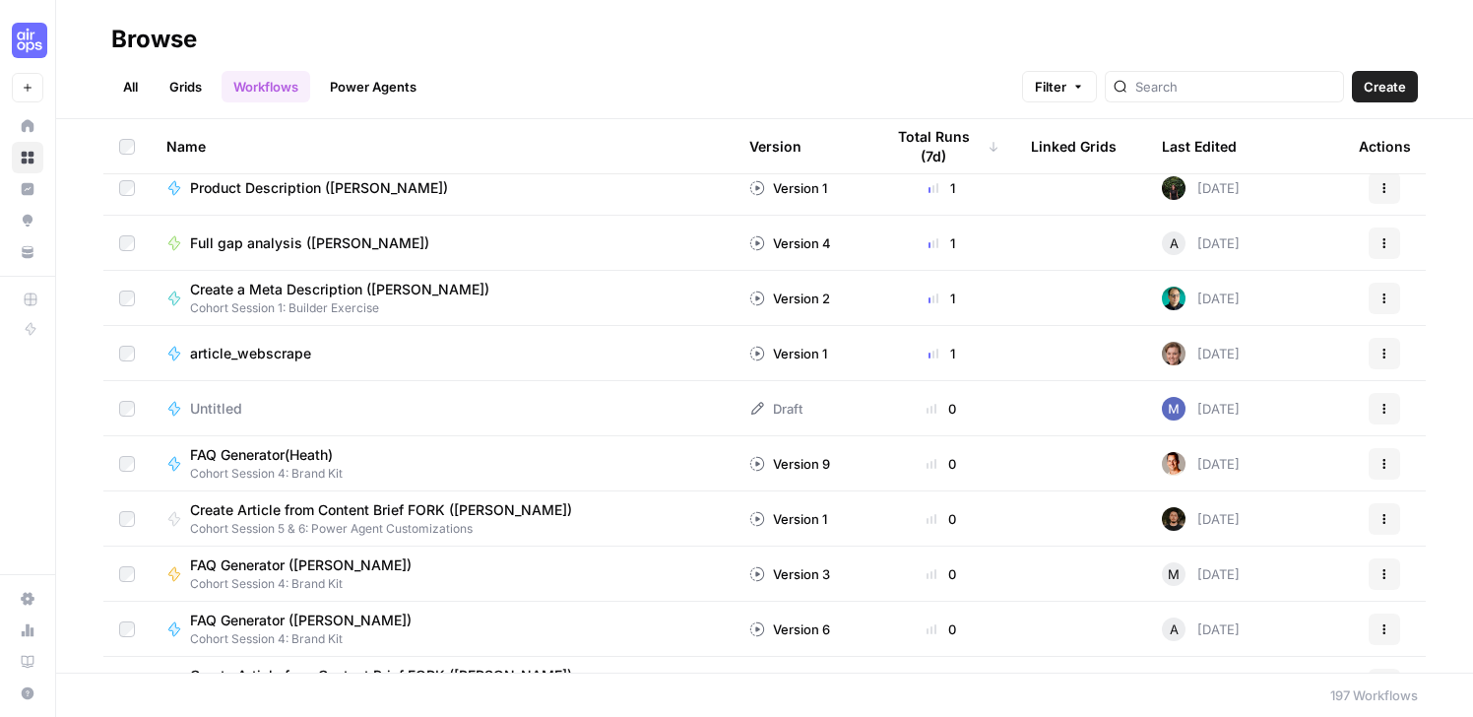
scroll to position [679, 0]
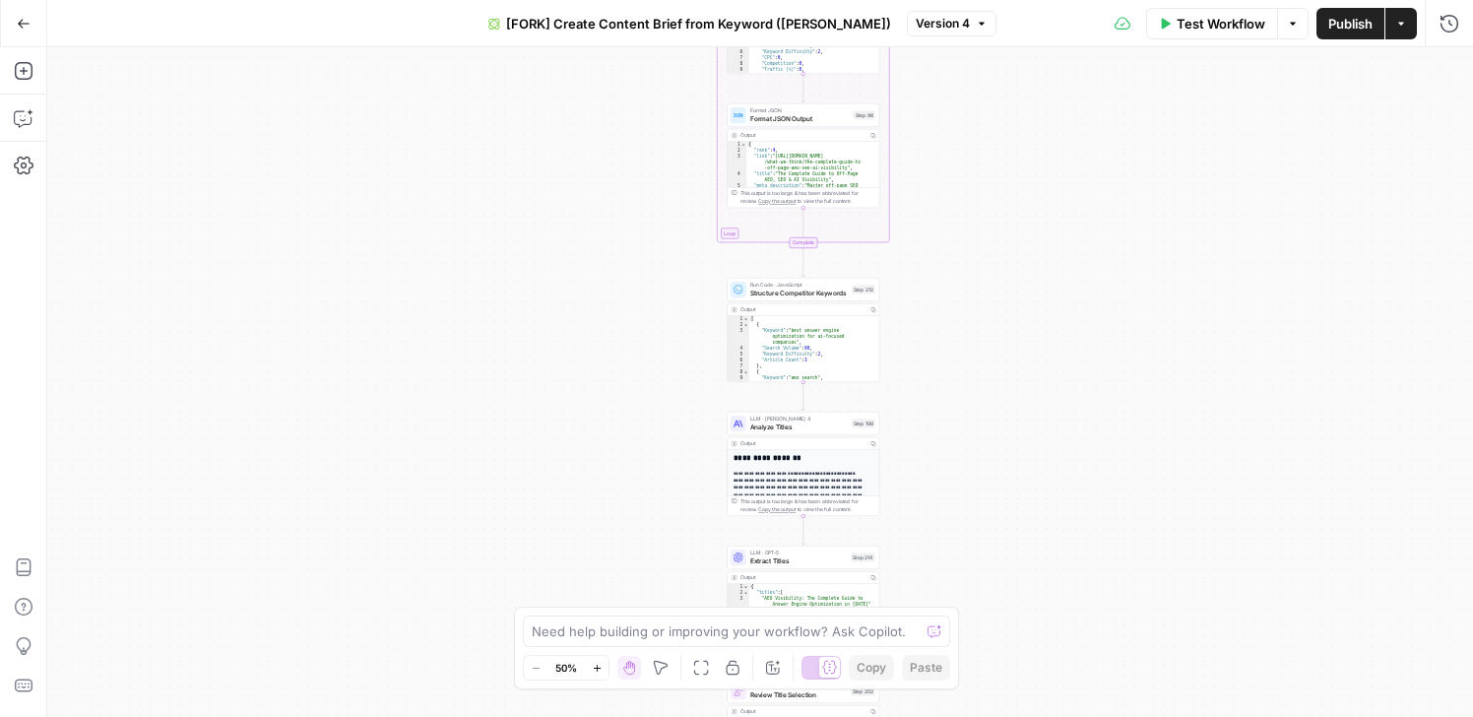
click at [976, 18] on icon "button" at bounding box center [982, 24] width 12 height 12
click at [1291, 18] on icon "button" at bounding box center [1293, 24] width 12 height 12
click at [33, 31] on button "Go Back" at bounding box center [23, 23] width 35 height 35
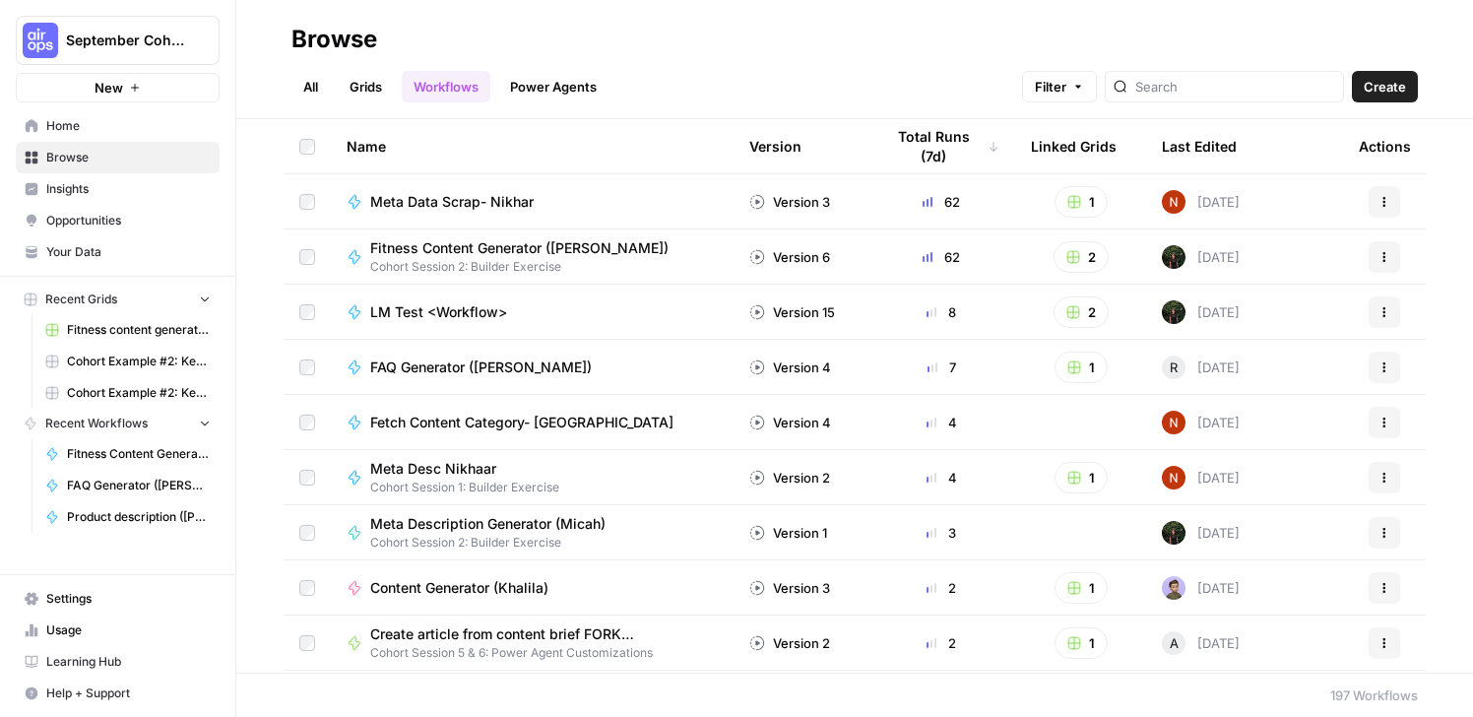
click at [311, 80] on link "All" at bounding box center [310, 86] width 38 height 31
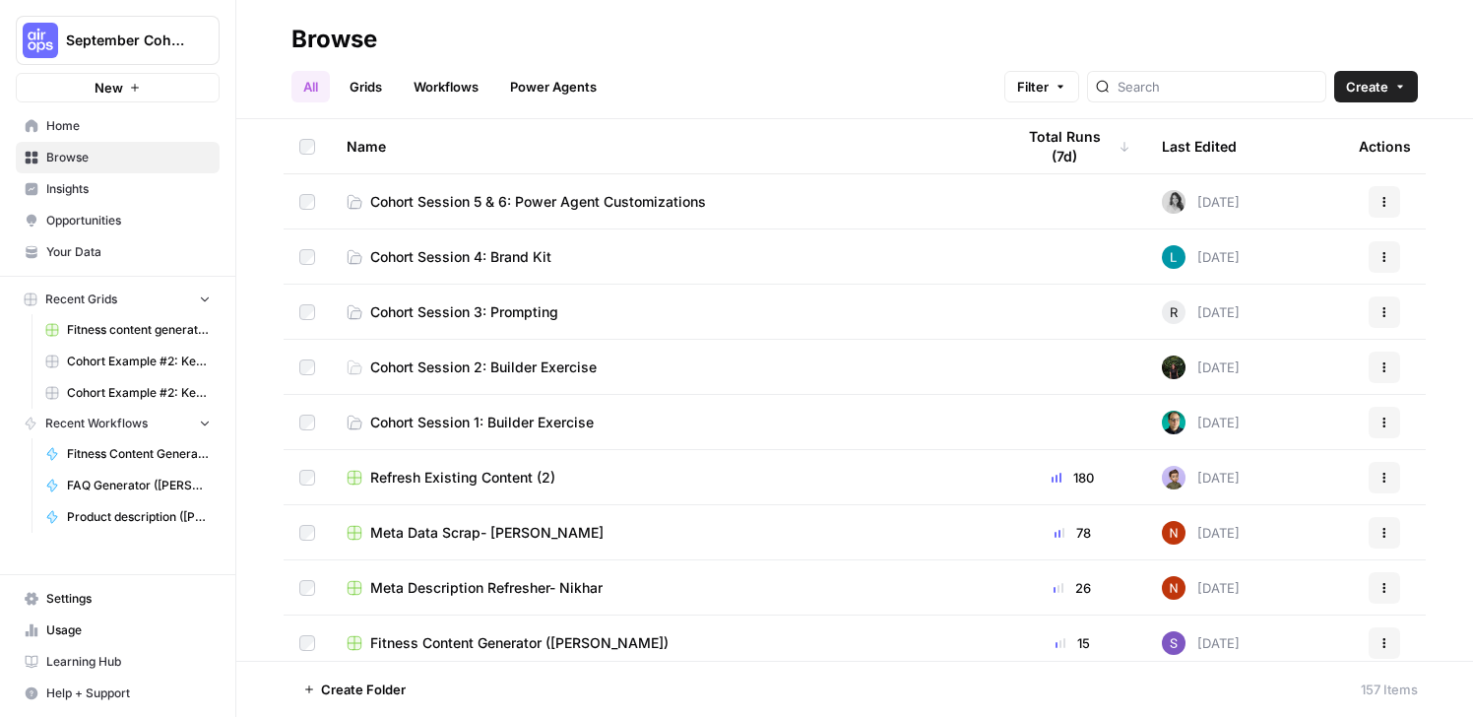
click at [429, 203] on span "Cohort Session 5 & 6: Power Agent Customizations" at bounding box center [538, 202] width 336 height 20
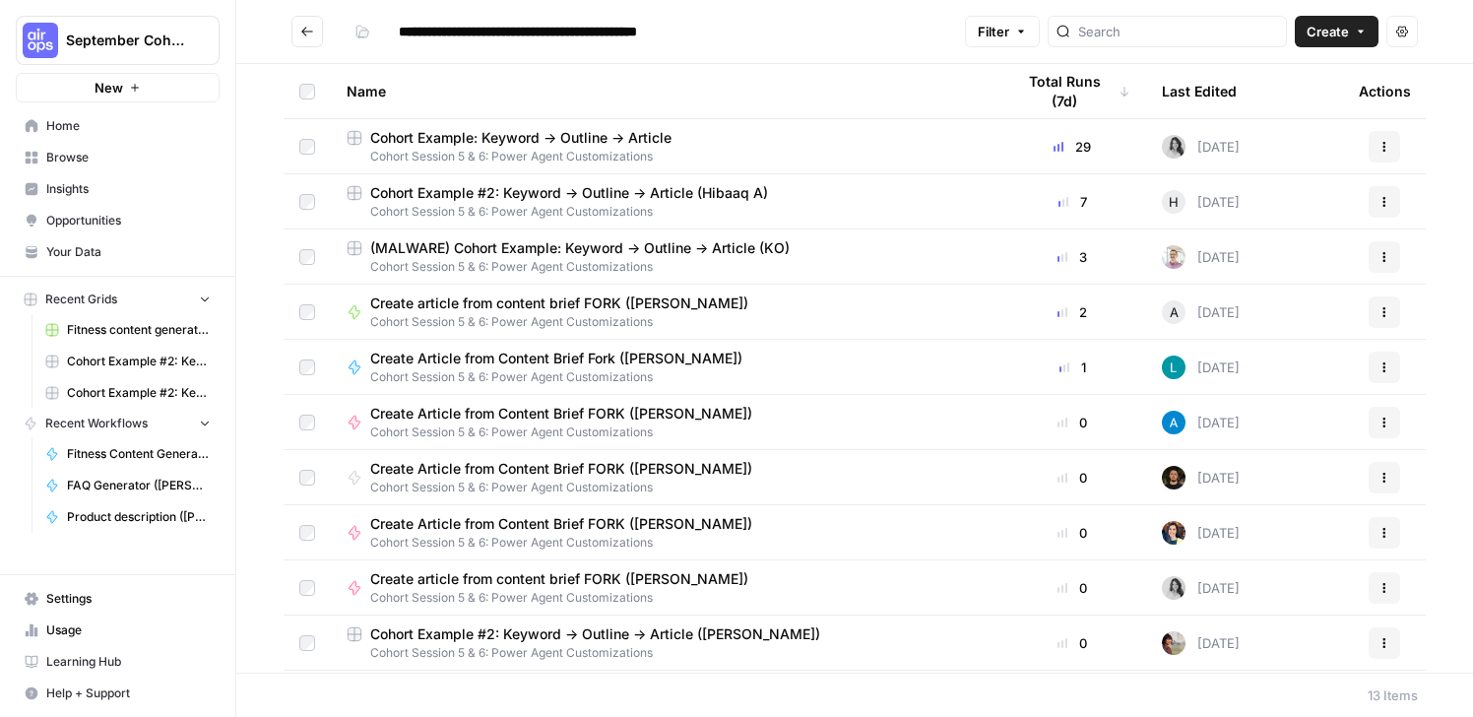
click at [612, 629] on span "Cohort Example #2: Keyword -> Outline -> Article (Swapna)" at bounding box center [595, 634] width 450 height 20
